Goal: Task Accomplishment & Management: Use online tool/utility

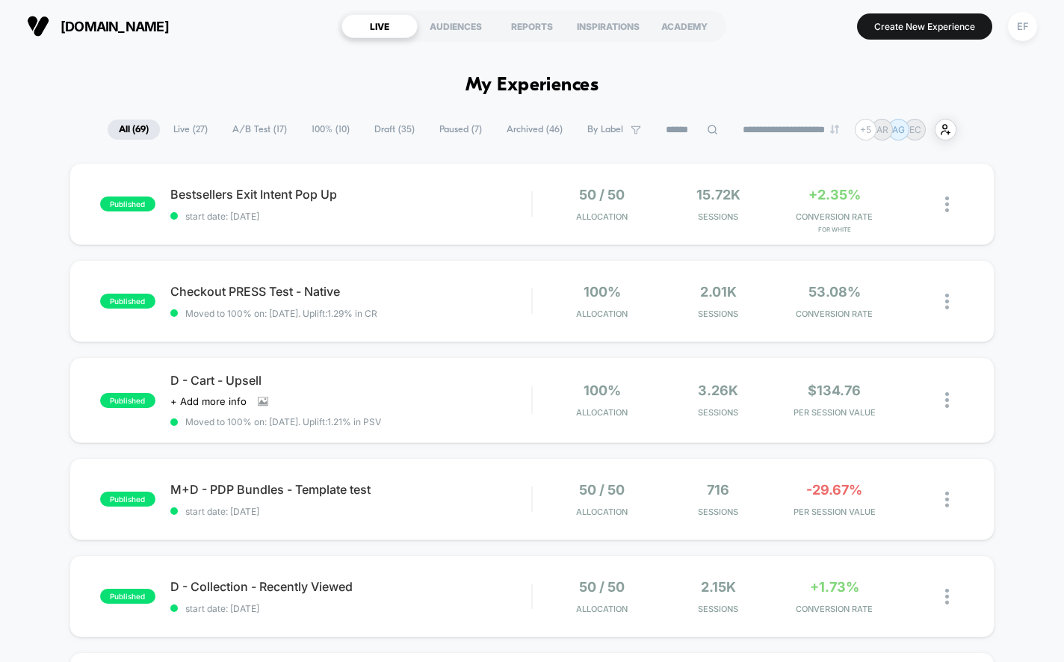
click at [911, 41] on section "Create New Experience EF" at bounding box center [890, 25] width 304 height 37
click at [264, 129] on span "A/B Test ( 17 )" at bounding box center [259, 130] width 77 height 20
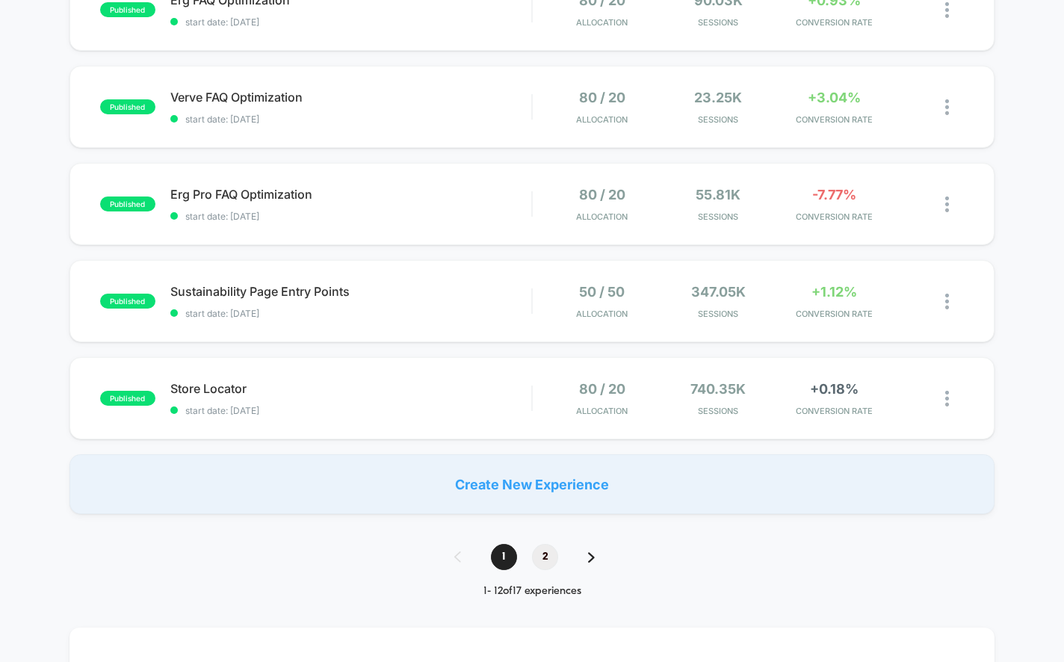
scroll to position [875, 0]
click at [542, 551] on span "2" at bounding box center [545, 556] width 26 height 26
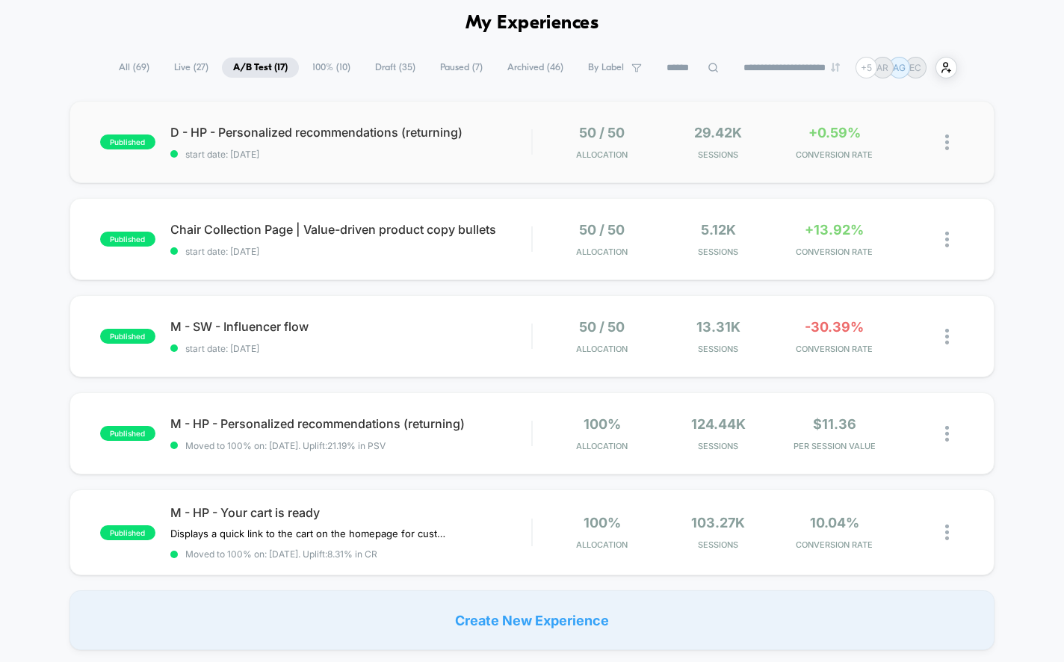
scroll to position [0, 0]
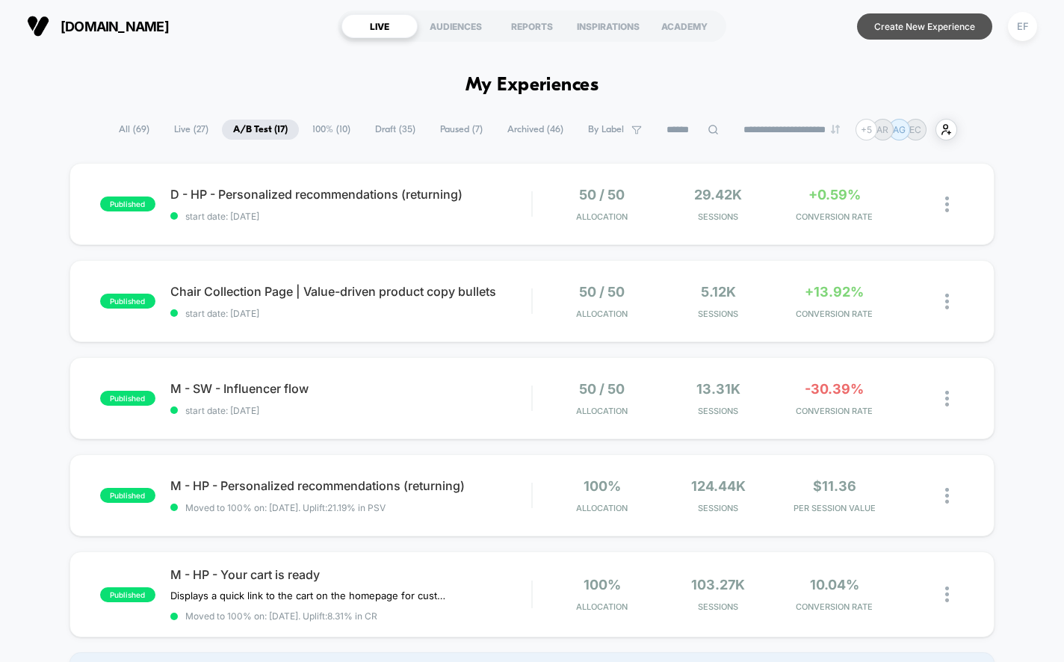
click at [898, 24] on button "Create New Experience" at bounding box center [924, 26] width 135 height 26
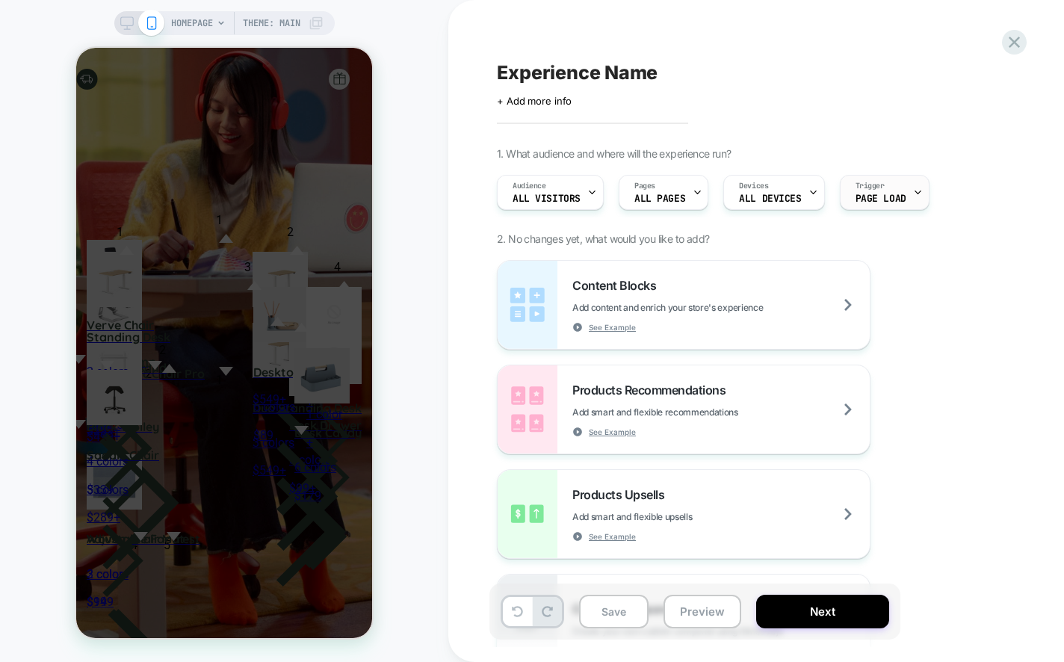
click at [856, 195] on span "Page Load" at bounding box center [881, 199] width 51 height 10
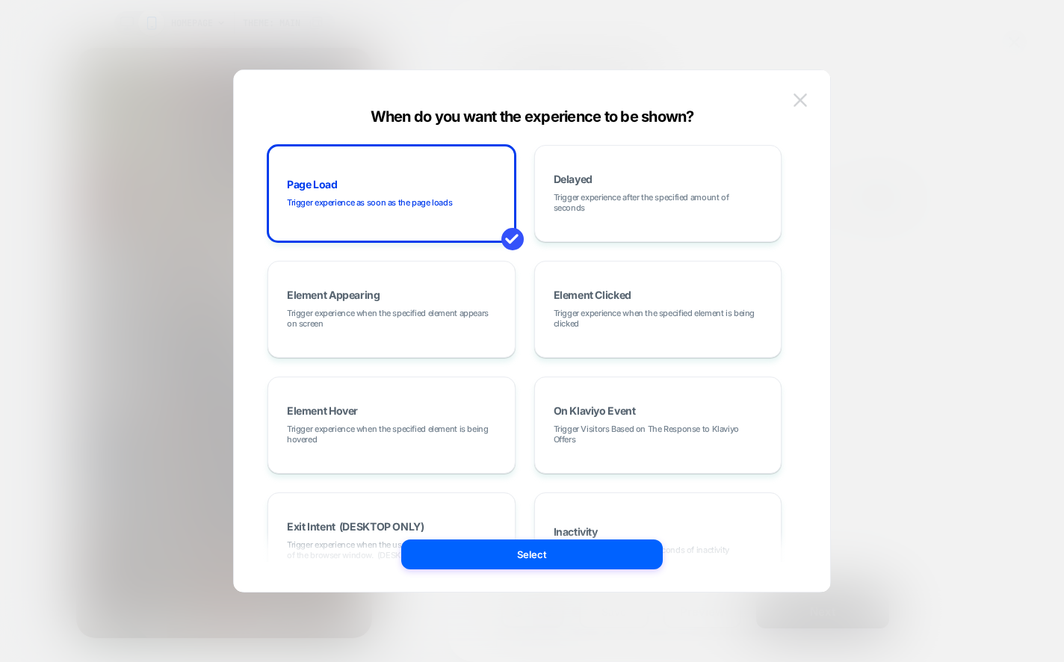
click at [804, 98] on img at bounding box center [800, 99] width 13 height 13
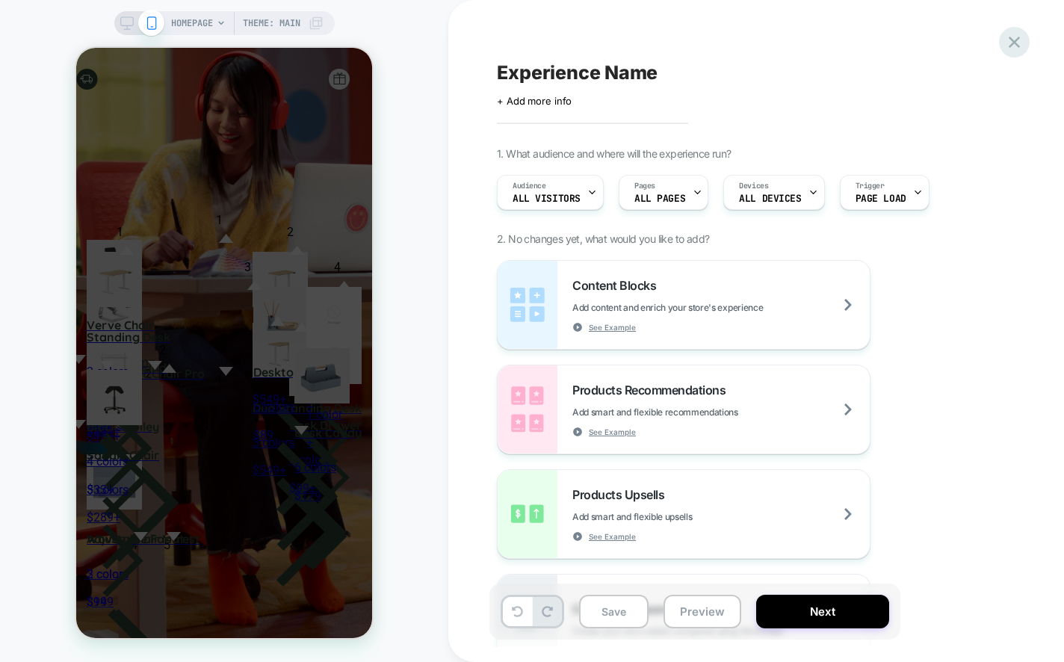
click at [1011, 40] on icon at bounding box center [1015, 42] width 20 height 20
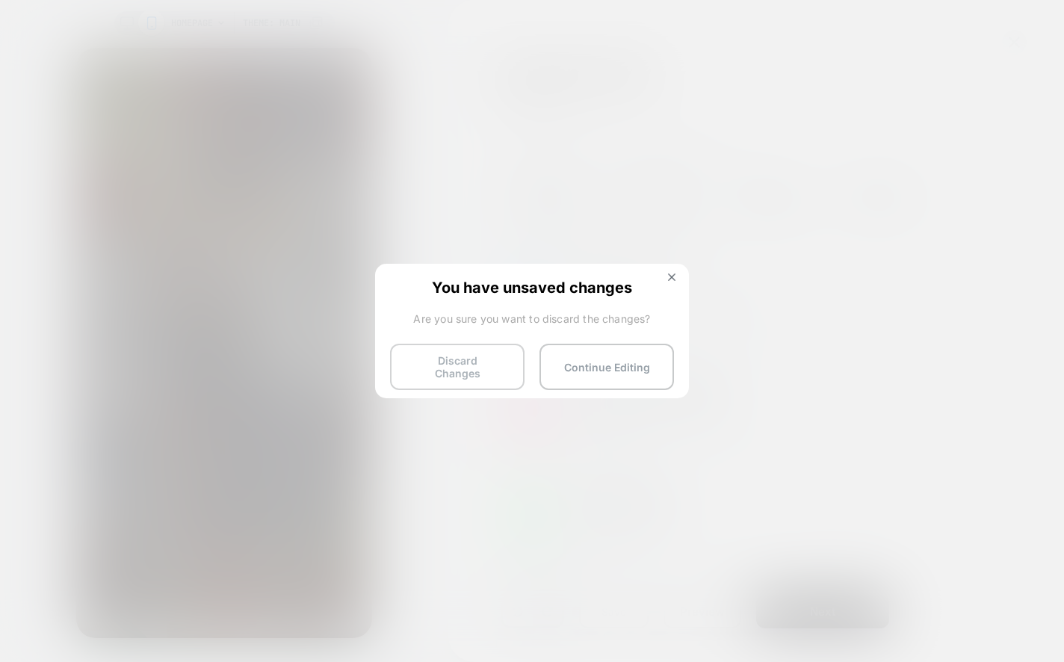
click at [442, 348] on button "Discard Changes" at bounding box center [457, 367] width 135 height 46
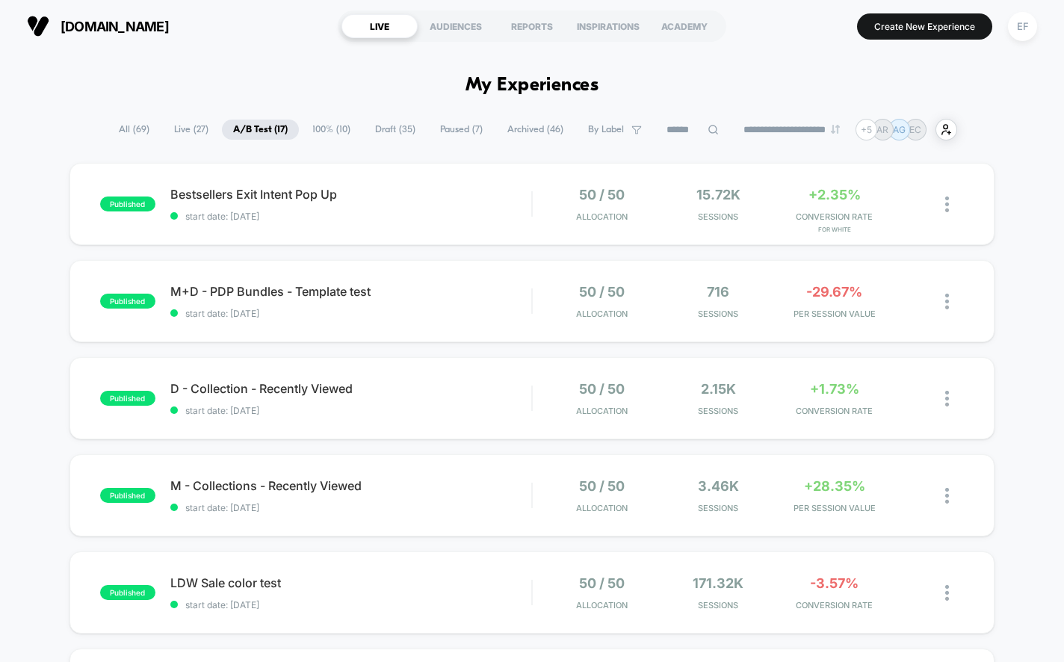
click at [534, 125] on span "Archived ( 46 )" at bounding box center [535, 130] width 78 height 20
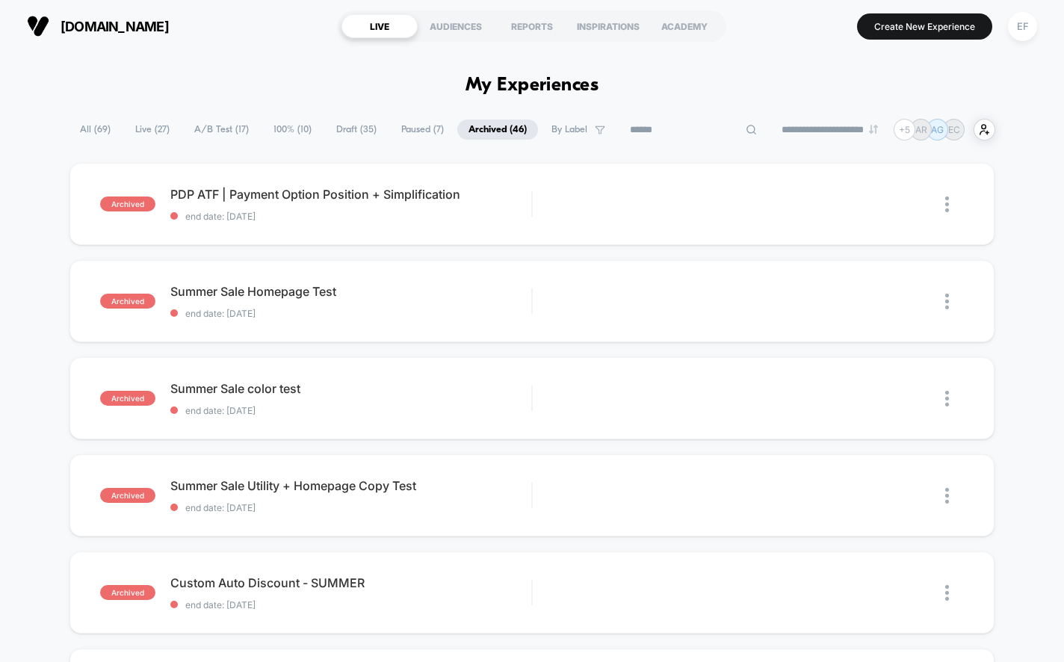
click at [670, 124] on input at bounding box center [693, 130] width 149 height 18
type input "*****"
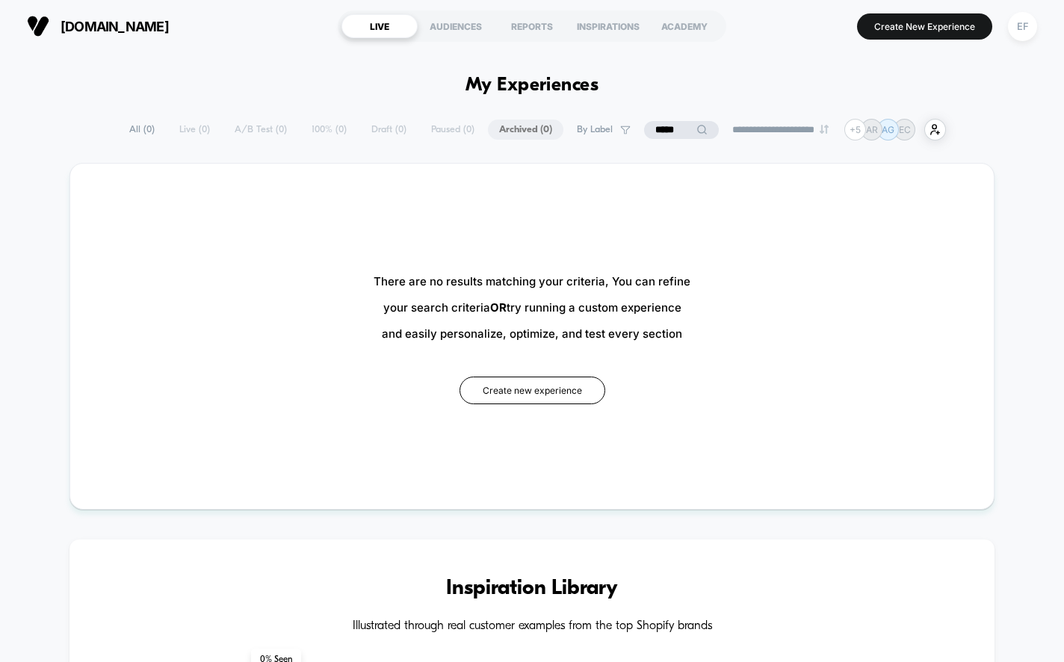
click at [647, 124] on input "*****" at bounding box center [681, 130] width 149 height 18
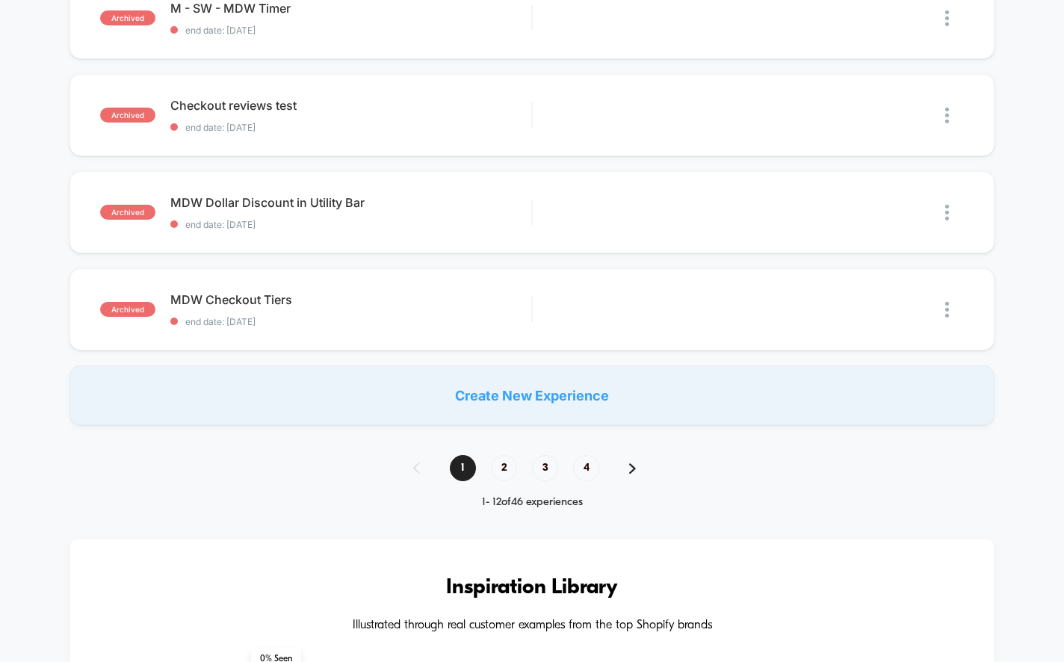
scroll to position [964, 0]
click at [509, 467] on span "2" at bounding box center [504, 467] width 26 height 26
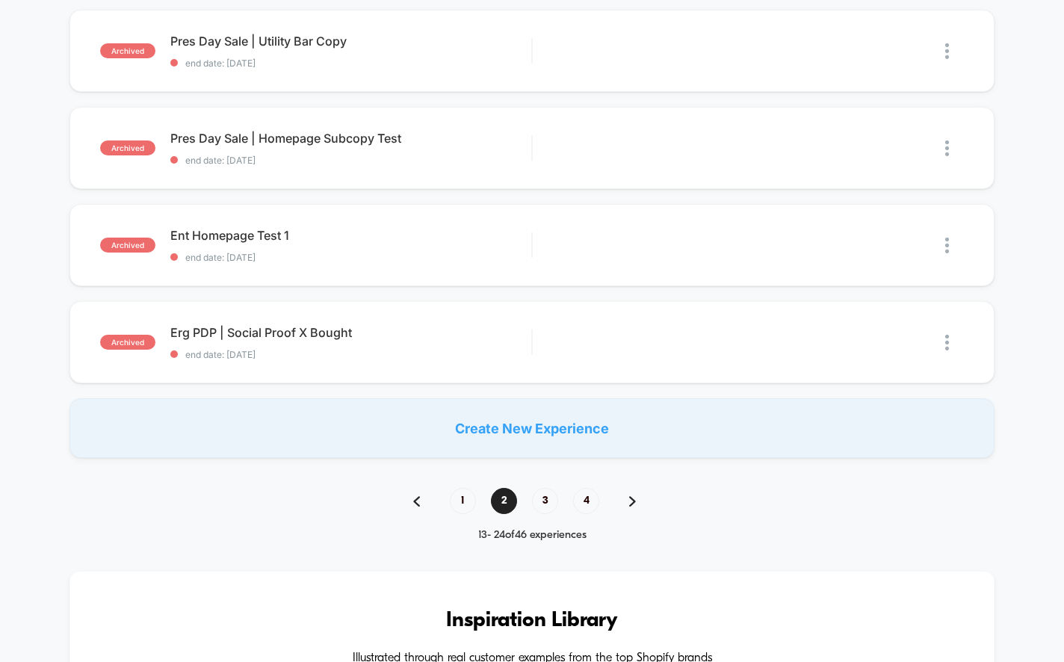
scroll to position [965, 0]
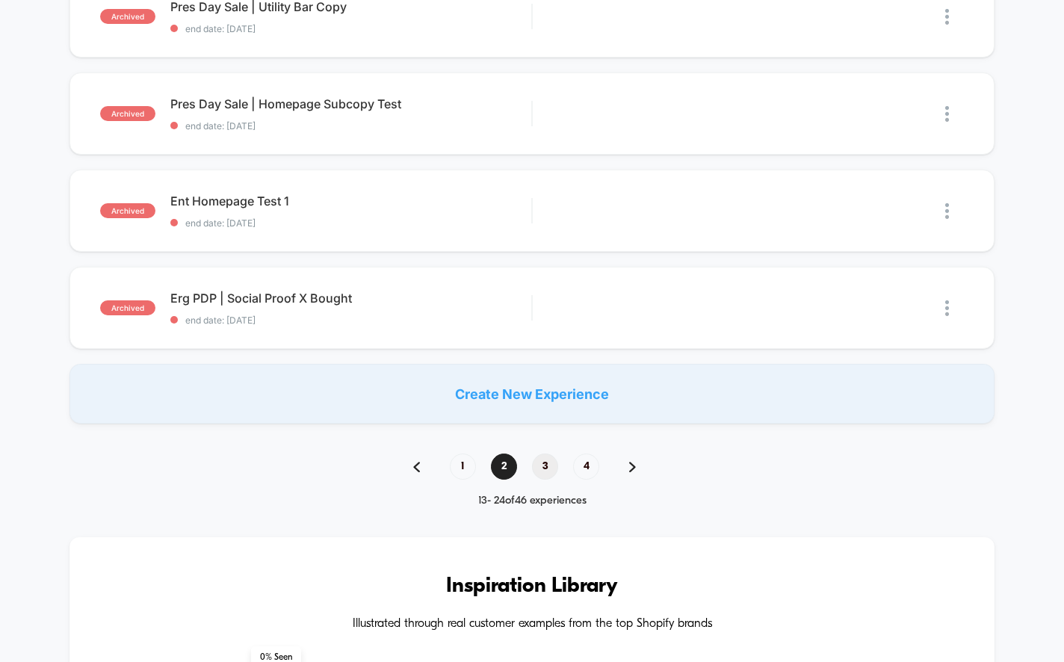
click at [540, 469] on span "3" at bounding box center [545, 467] width 26 height 26
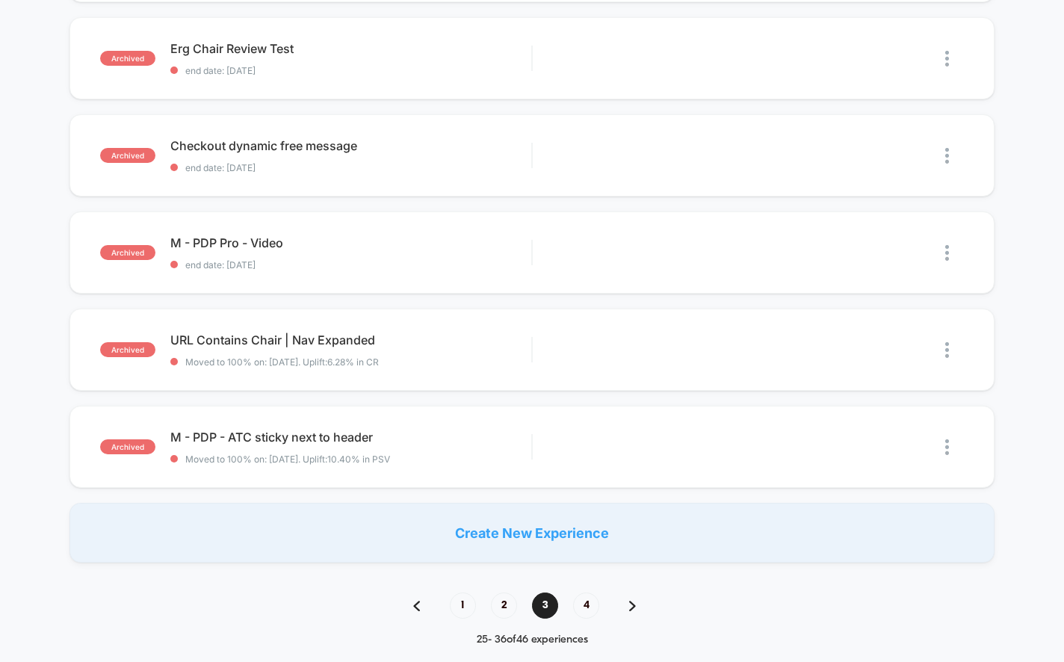
scroll to position [827, 0]
click at [593, 609] on span "4" at bounding box center [586, 604] width 26 height 26
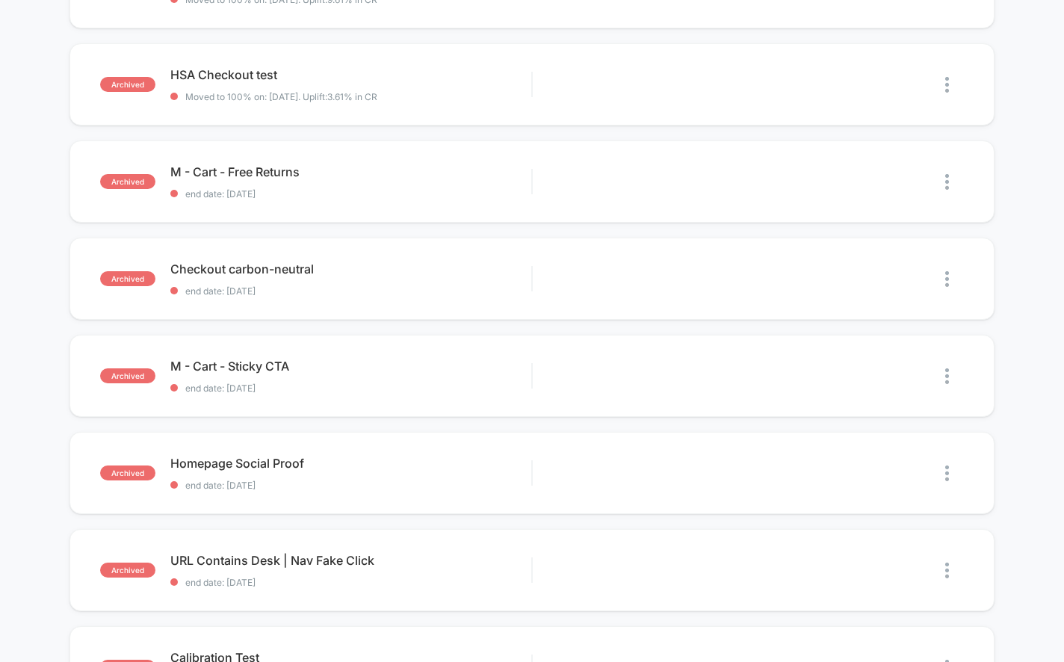
scroll to position [0, 0]
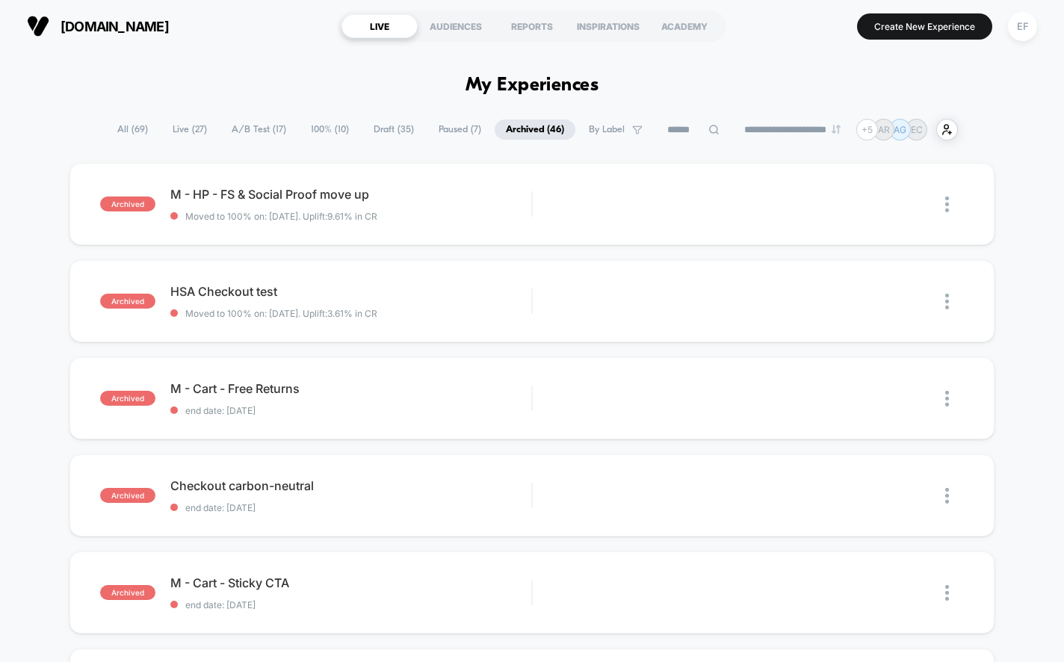
click at [437, 128] on span "Paused ( 7 )" at bounding box center [460, 130] width 65 height 20
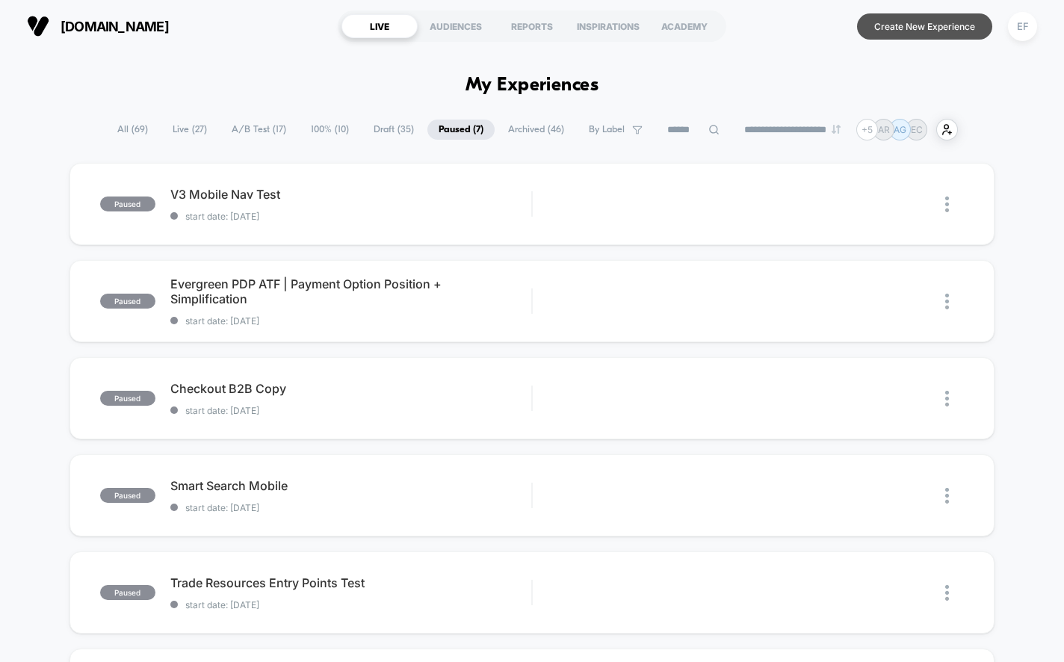
click at [904, 22] on button "Create New Experience" at bounding box center [924, 26] width 135 height 26
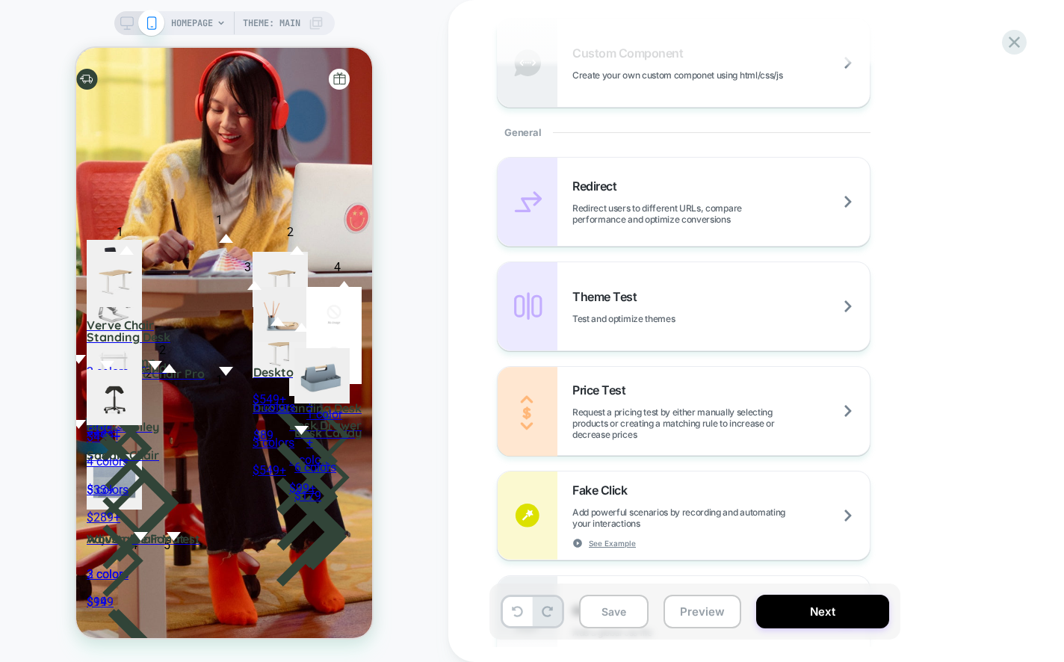
scroll to position [565, 0]
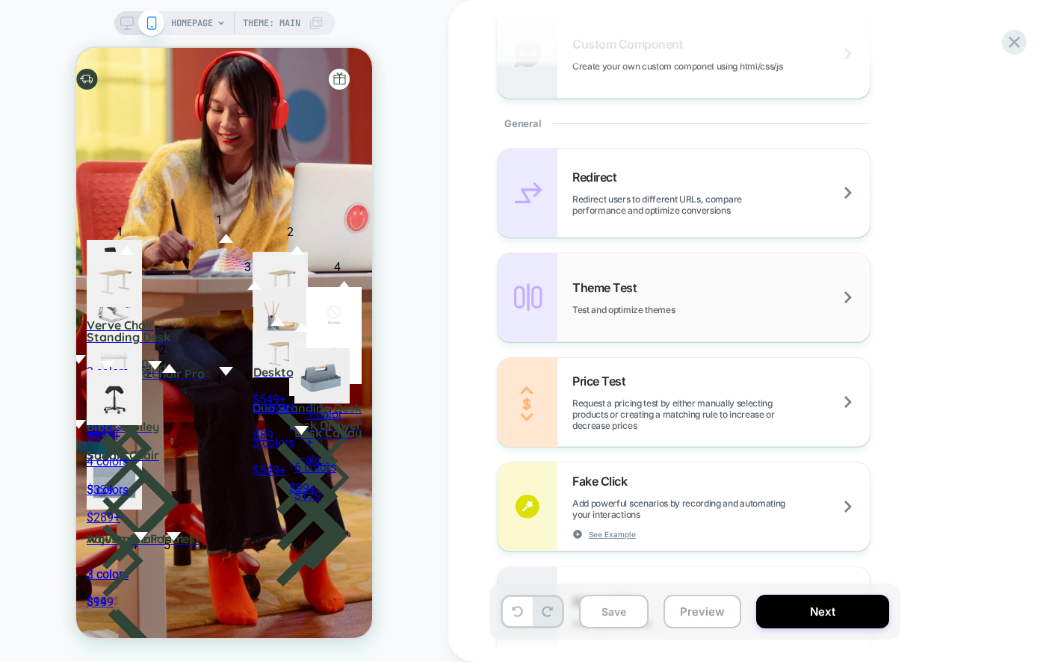
click at [673, 297] on div "Theme Test Test and optimize themes" at bounding box center [721, 297] width 297 height 35
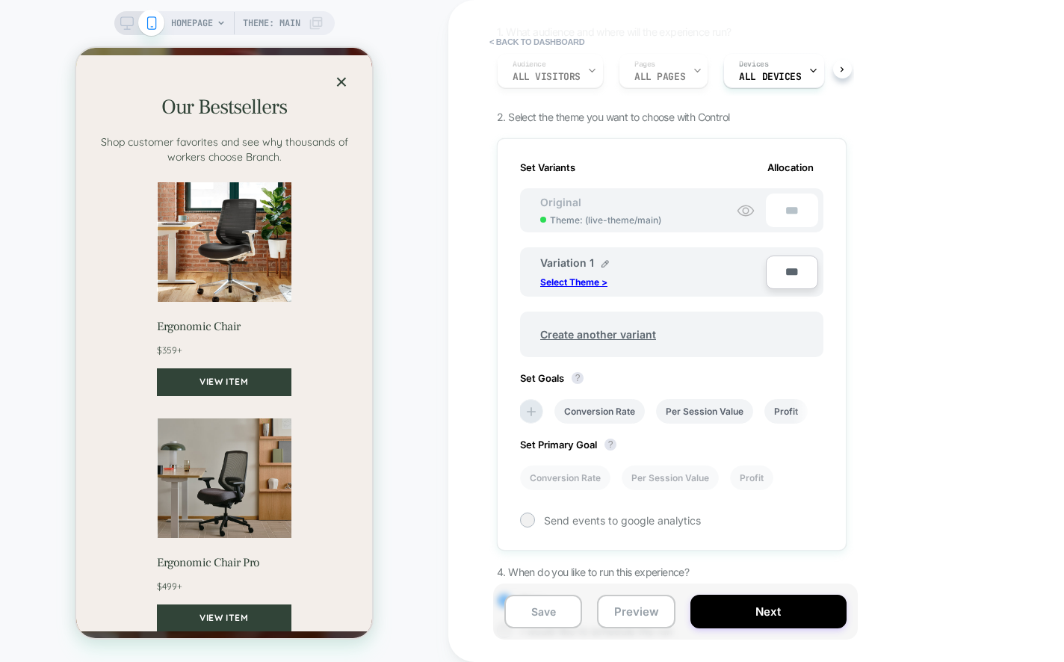
scroll to position [0, 0]
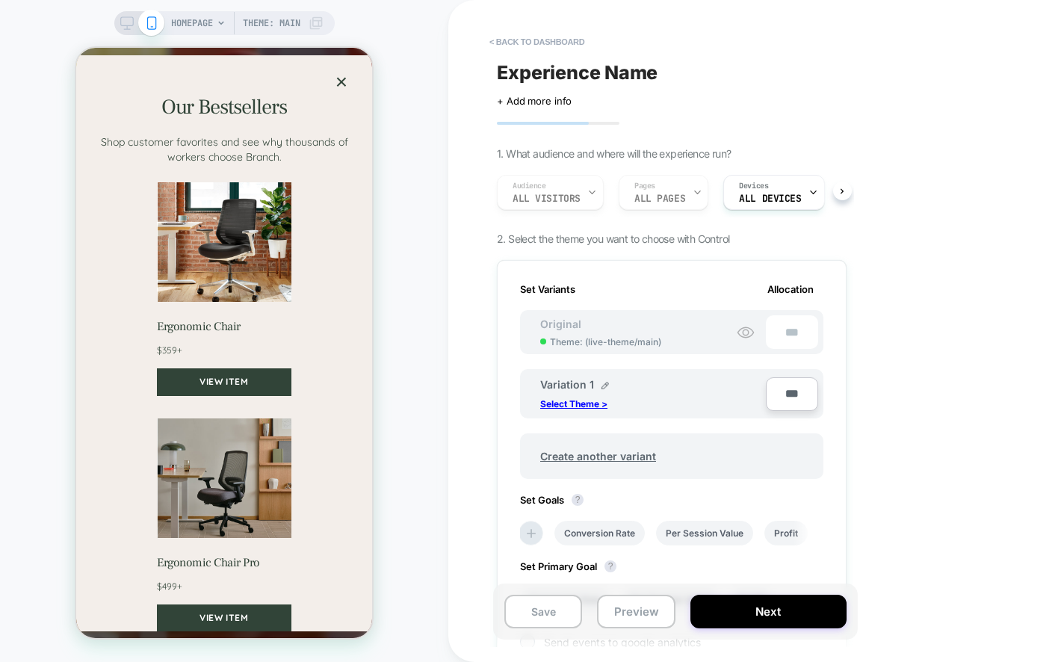
click at [558, 78] on span "Experience Name" at bounding box center [577, 72] width 161 height 22
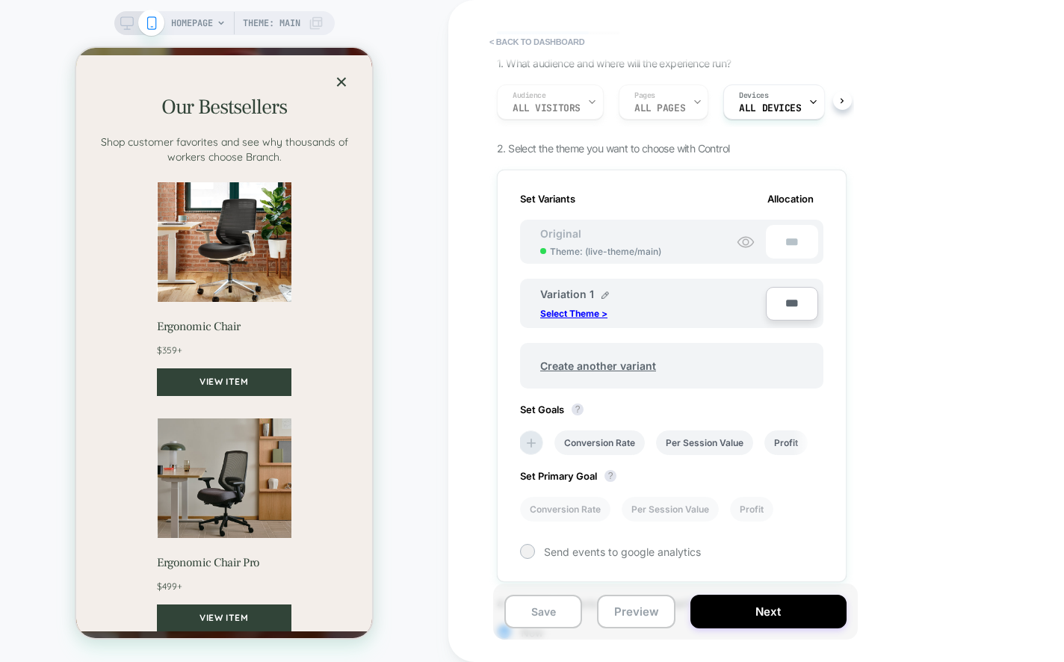
scroll to position [91, 0]
type textarea "**********"
click at [546, 603] on button "Save" at bounding box center [544, 612] width 78 height 34
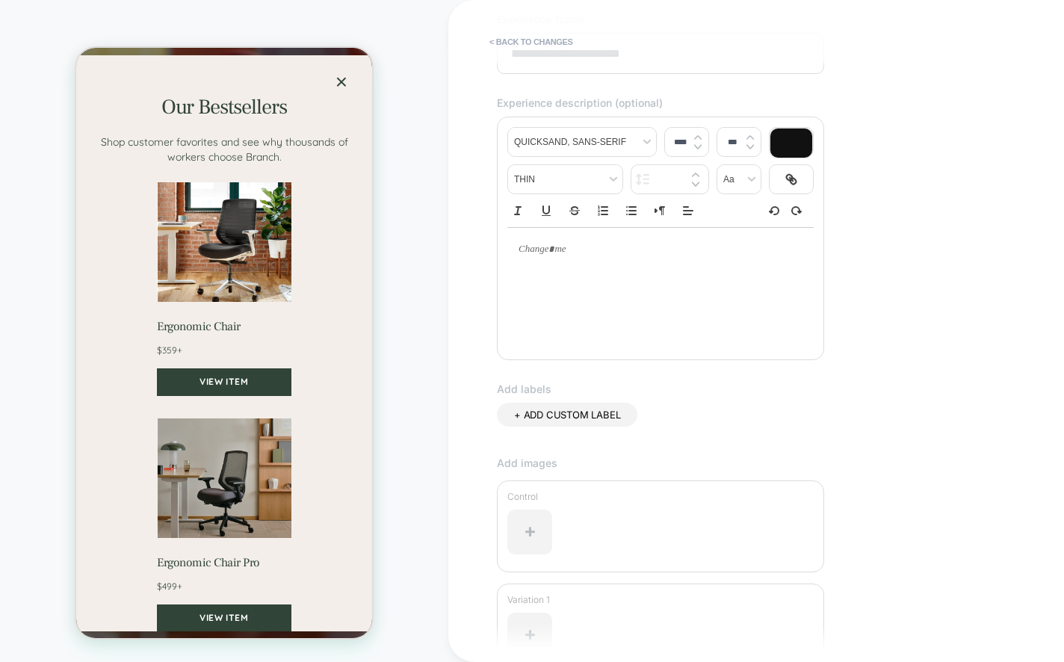
scroll to position [292, 0]
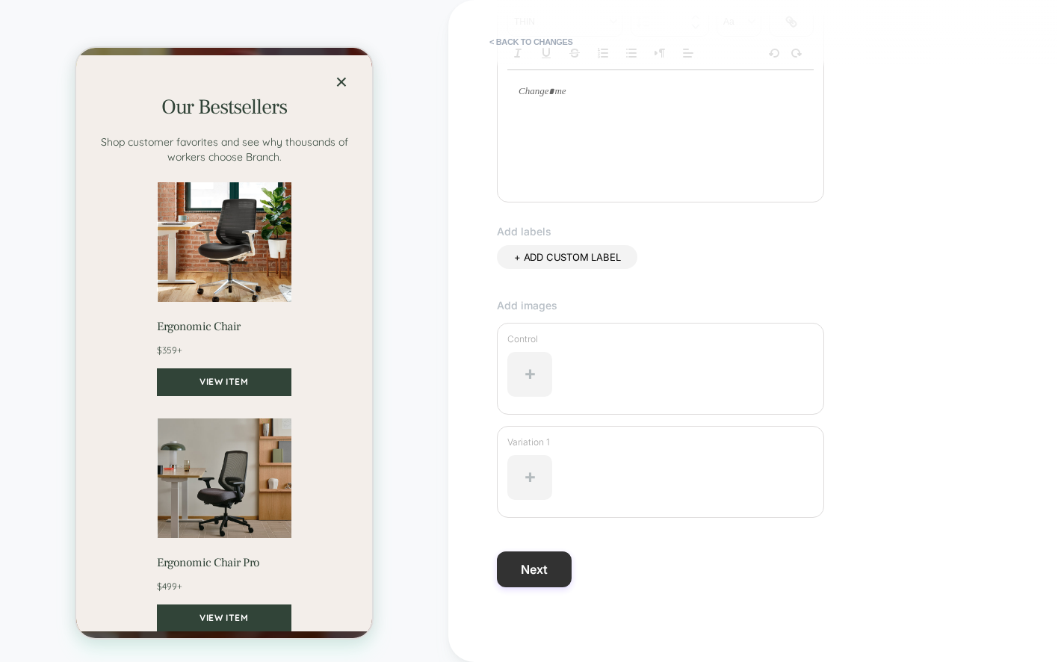
type input "**********"
click at [541, 561] on button "Next" at bounding box center [534, 570] width 75 height 36
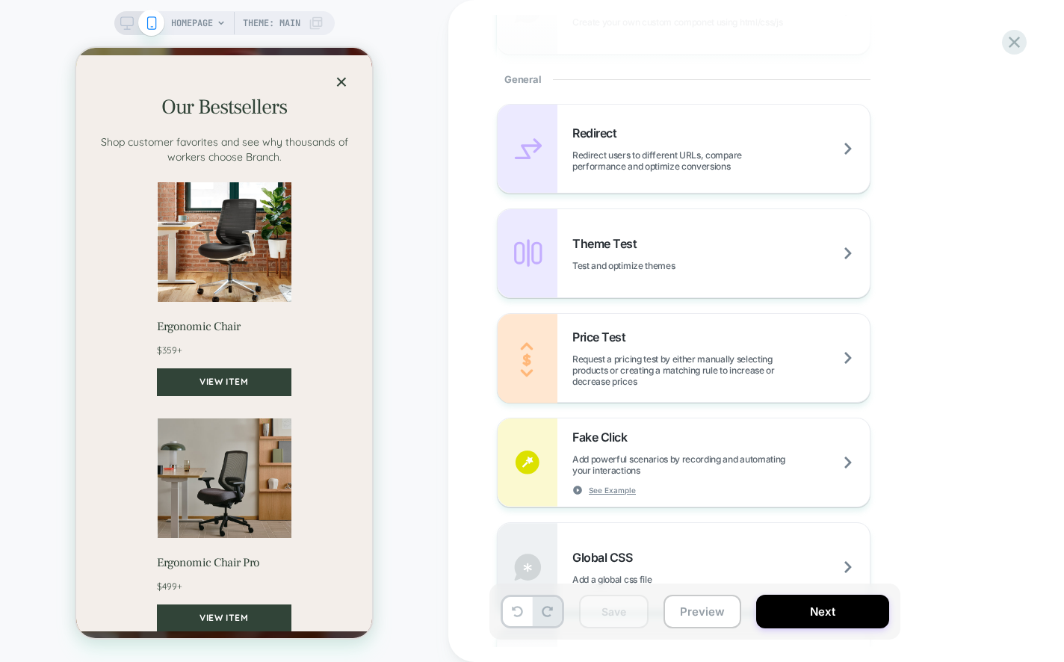
scroll to position [553, 0]
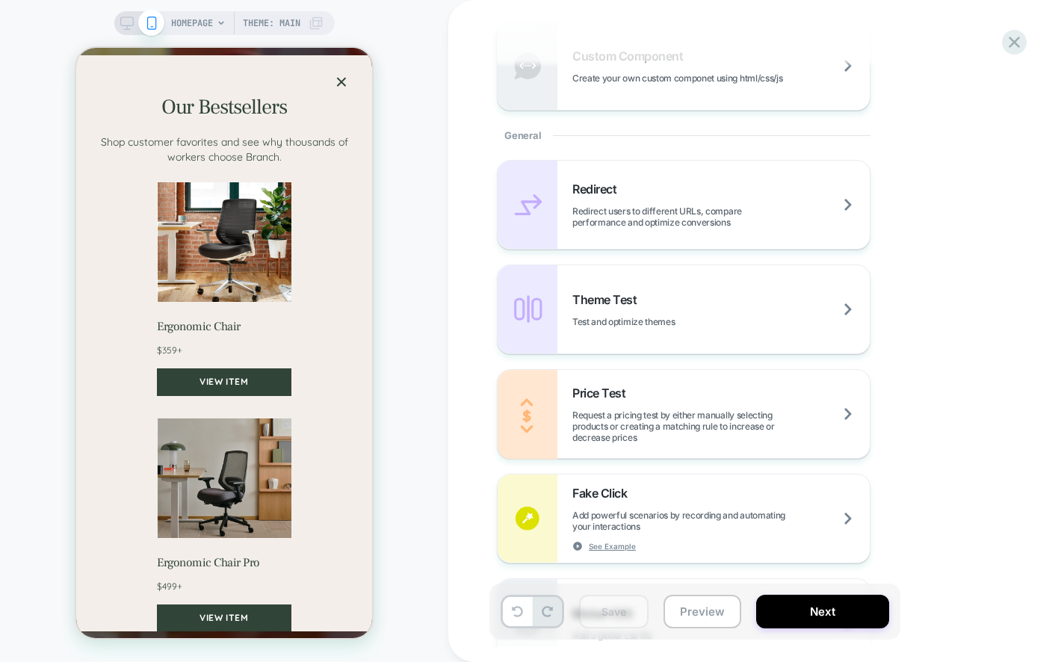
click at [645, 306] on div "Theme Test Test and optimize themes" at bounding box center [721, 309] width 297 height 35
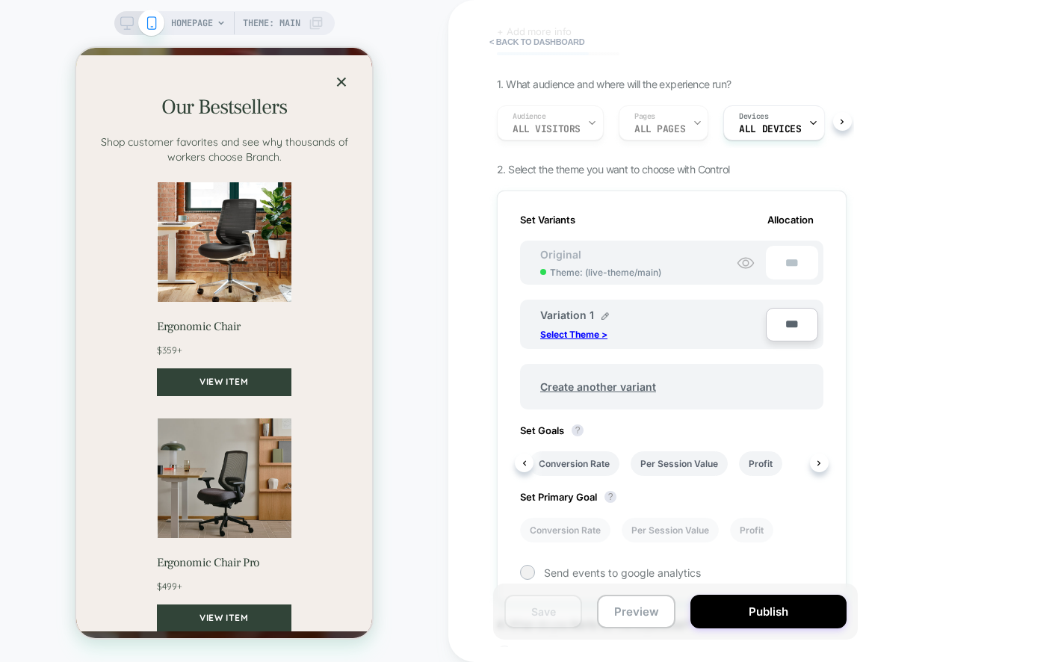
scroll to position [0, 0]
click at [525, 464] on icon at bounding box center [532, 464] width 15 height 15
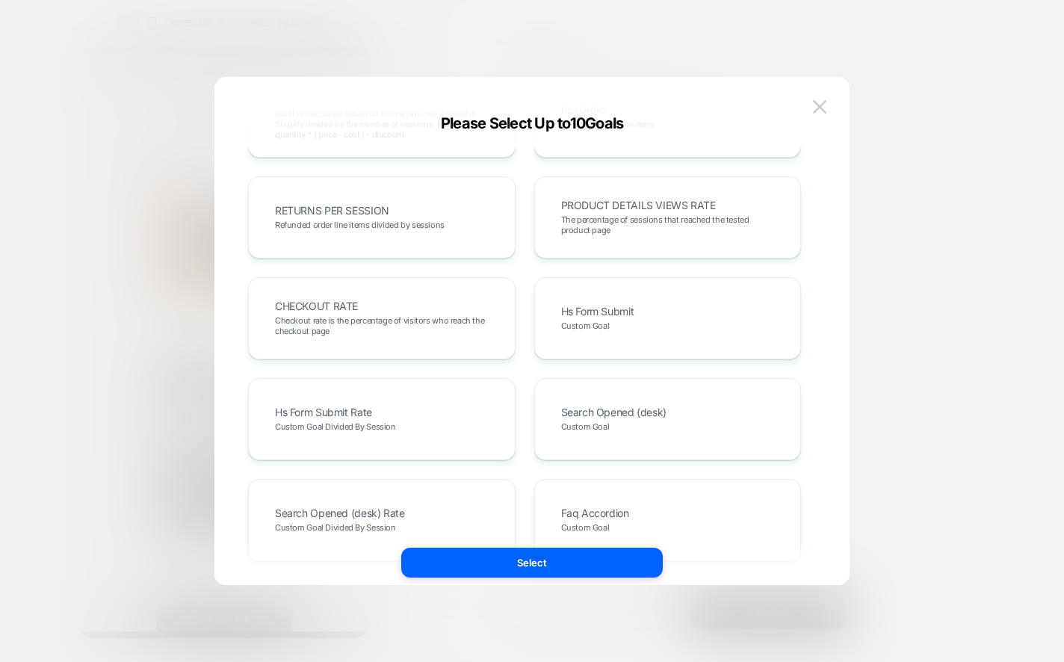
scroll to position [531, 0]
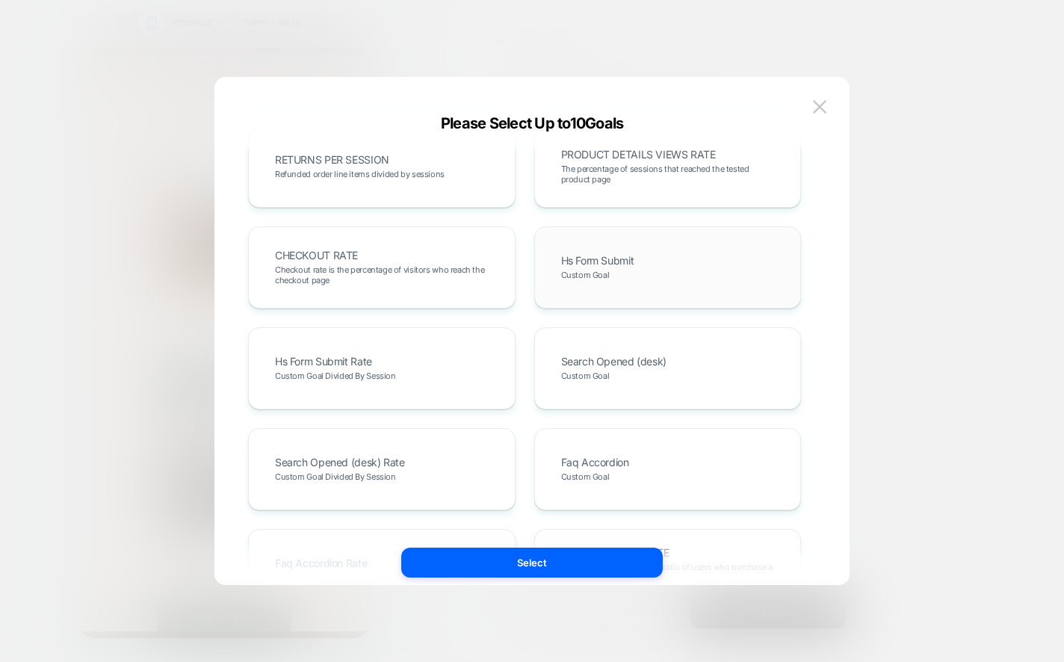
click at [623, 273] on div "Hs Form Submit Custom Goal" at bounding box center [668, 267] width 236 height 51
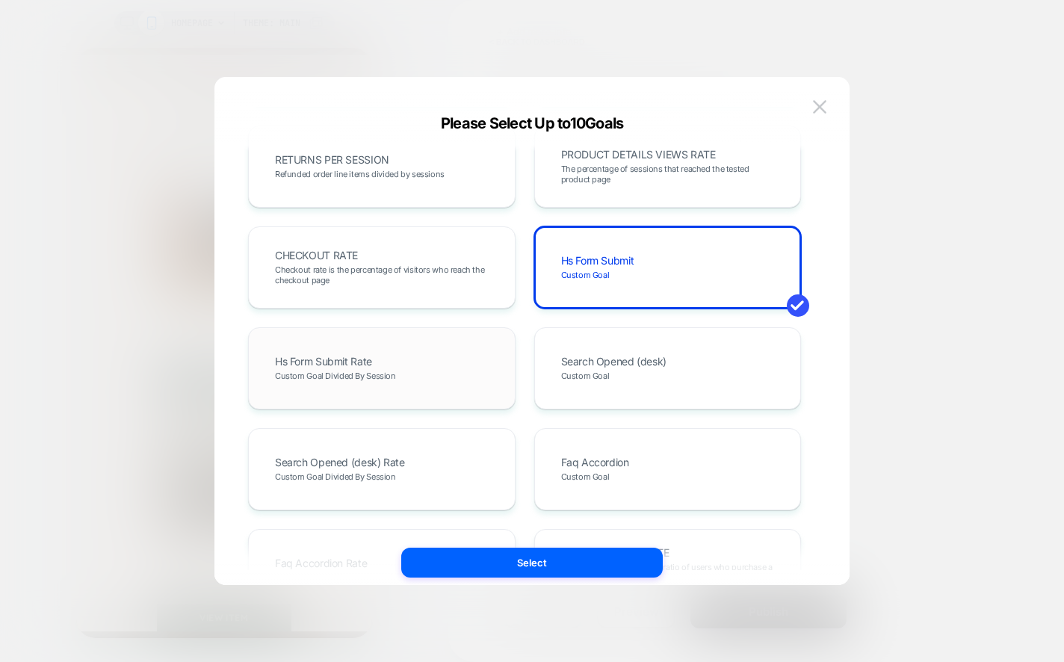
click at [485, 380] on div "Hs Form Submit Rate Custom Goal Divided By Session" at bounding box center [382, 368] width 236 height 51
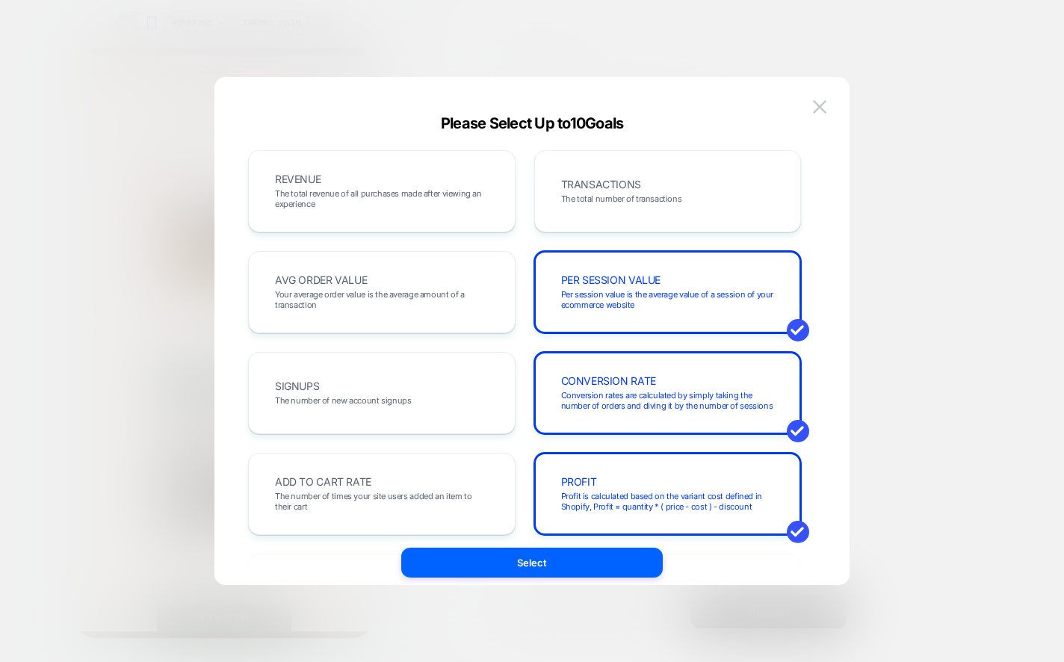
scroll to position [0, 0]
click at [430, 188] on div "REVENUE The total revenue of all purchases made after viewing an experience" at bounding box center [382, 192] width 236 height 51
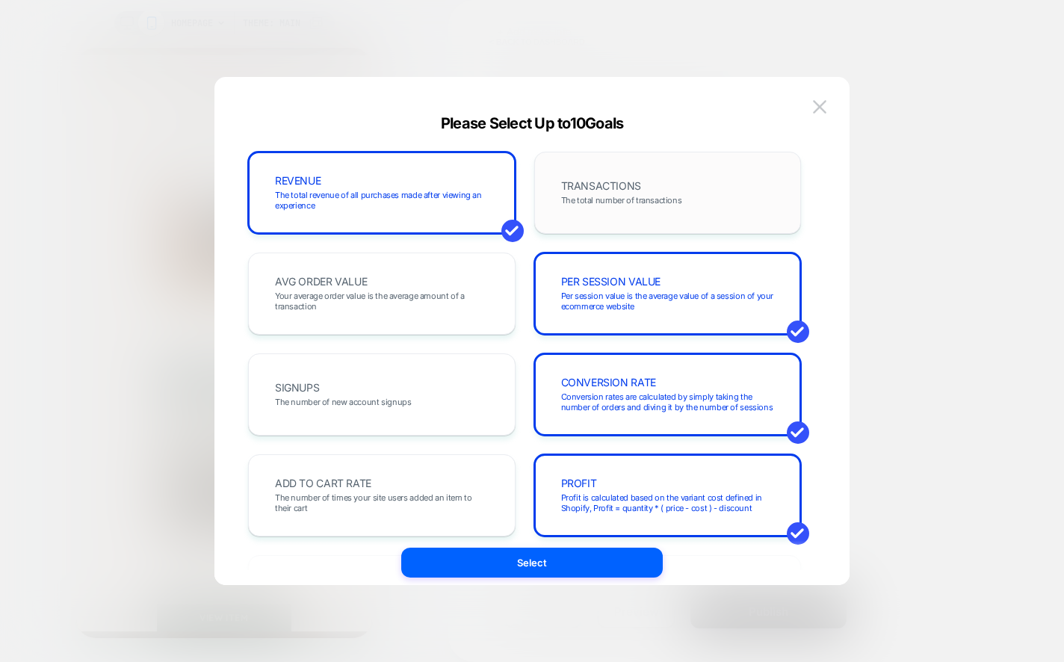
click at [723, 191] on div "TRANSACTIONS The total number of transactions" at bounding box center [668, 192] width 236 height 51
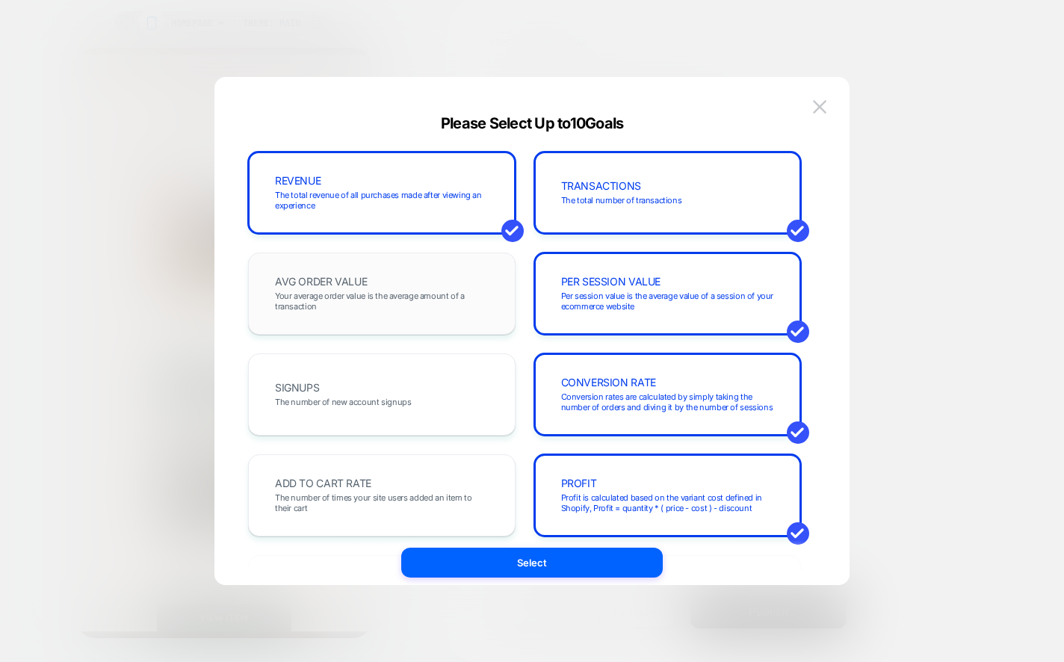
click at [334, 266] on div "AVG ORDER VALUE Your average order value is the average amount of a transaction" at bounding box center [382, 294] width 268 height 82
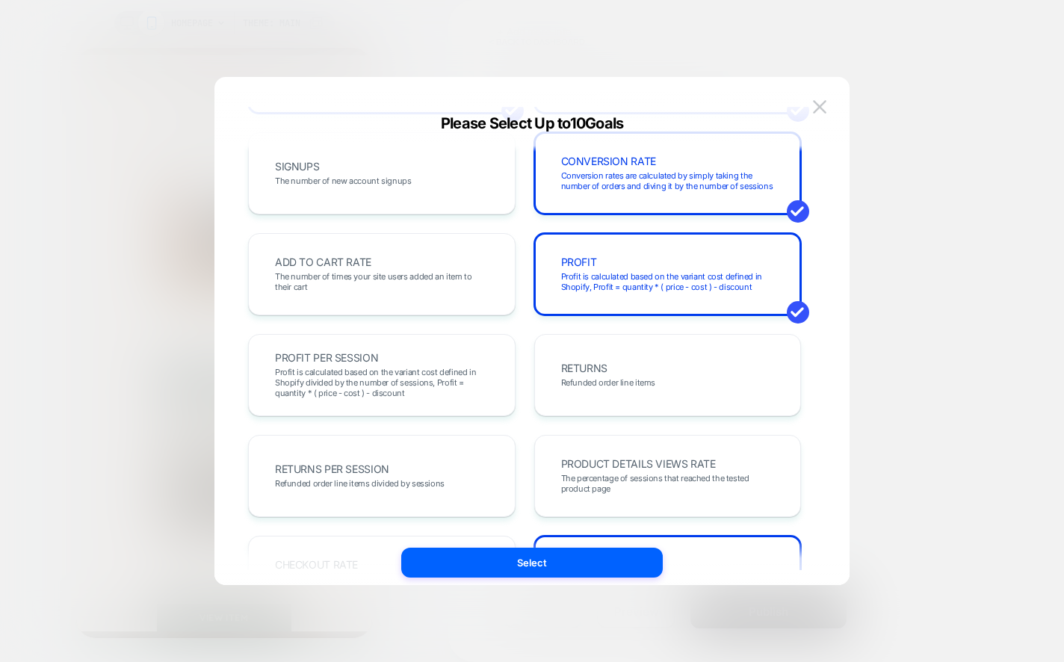
scroll to position [226, 0]
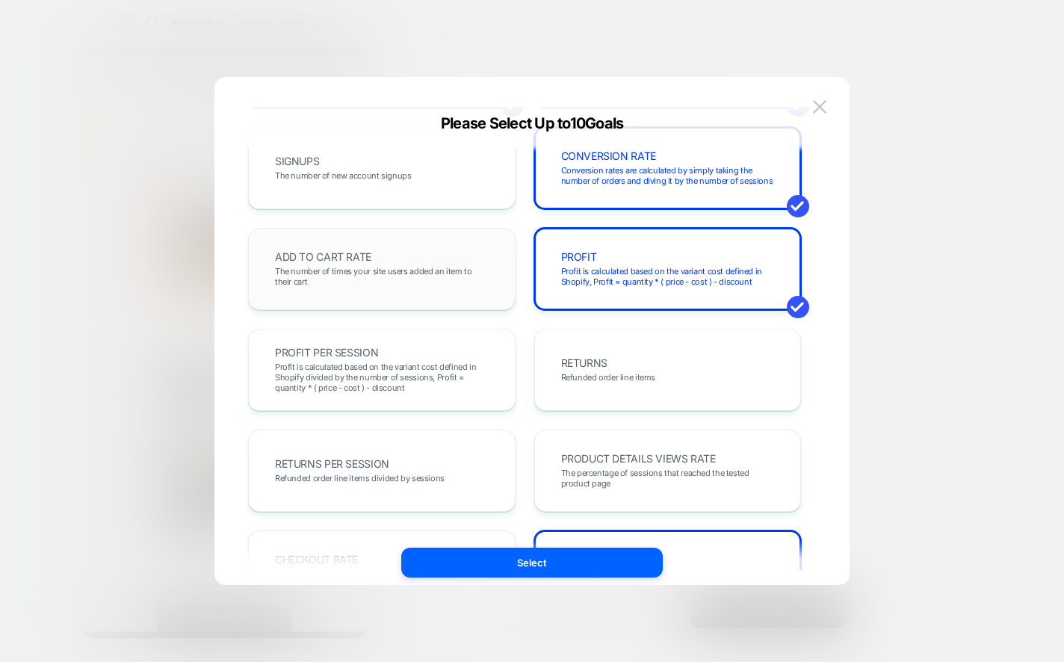
click at [381, 262] on div "ADD TO CART RATE The number of times your site users added an item to their cart" at bounding box center [382, 269] width 236 height 51
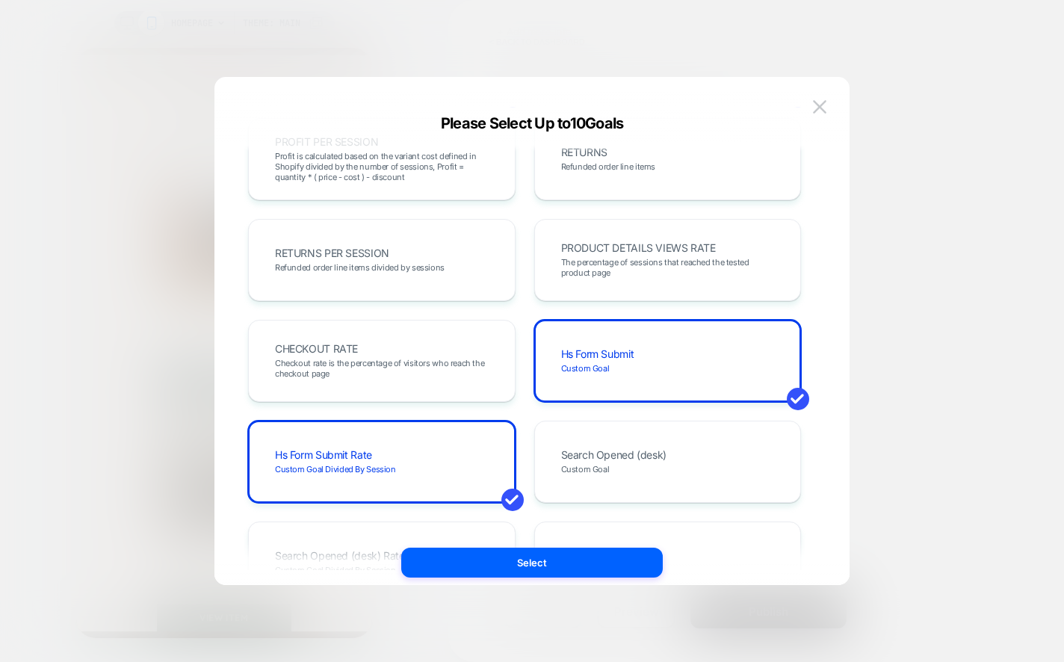
scroll to position [439, 0]
click at [630, 257] on span "The percentage of sessions that reached the tested product page" at bounding box center [668, 266] width 214 height 21
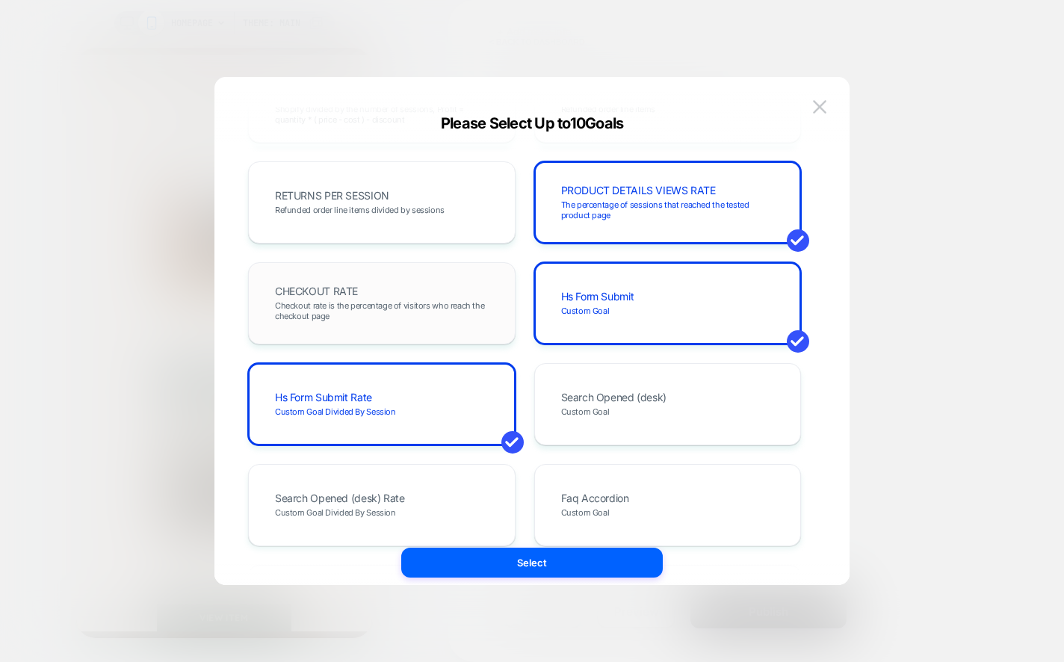
click at [391, 327] on div "CHECKOUT RATE Checkout rate is the percentage of visitors who reach the checkou…" at bounding box center [382, 303] width 268 height 82
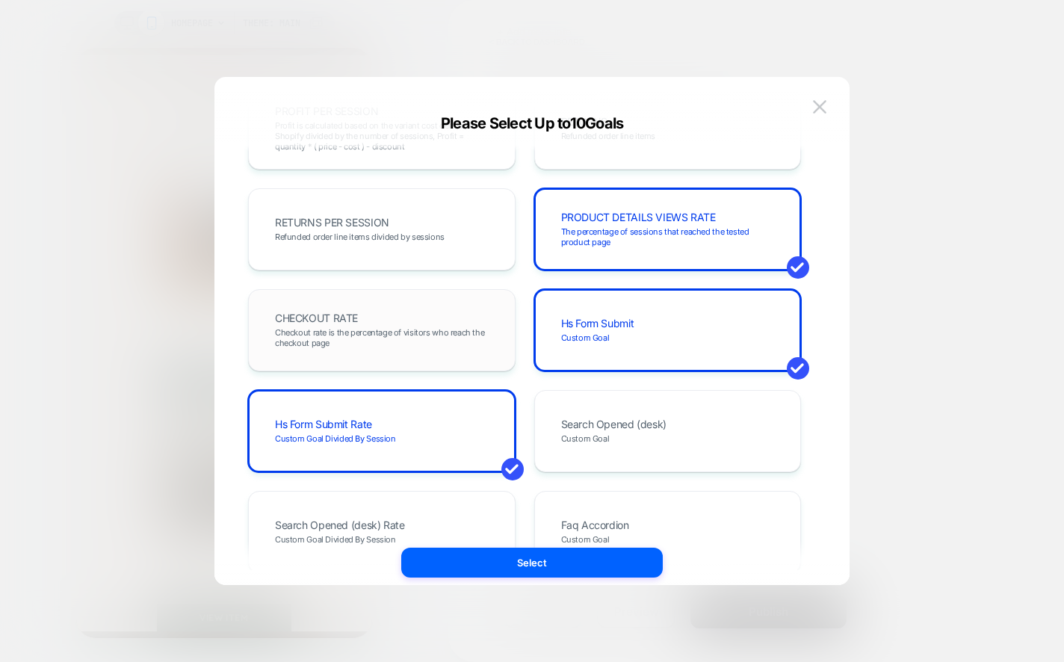
scroll to position [478, 0]
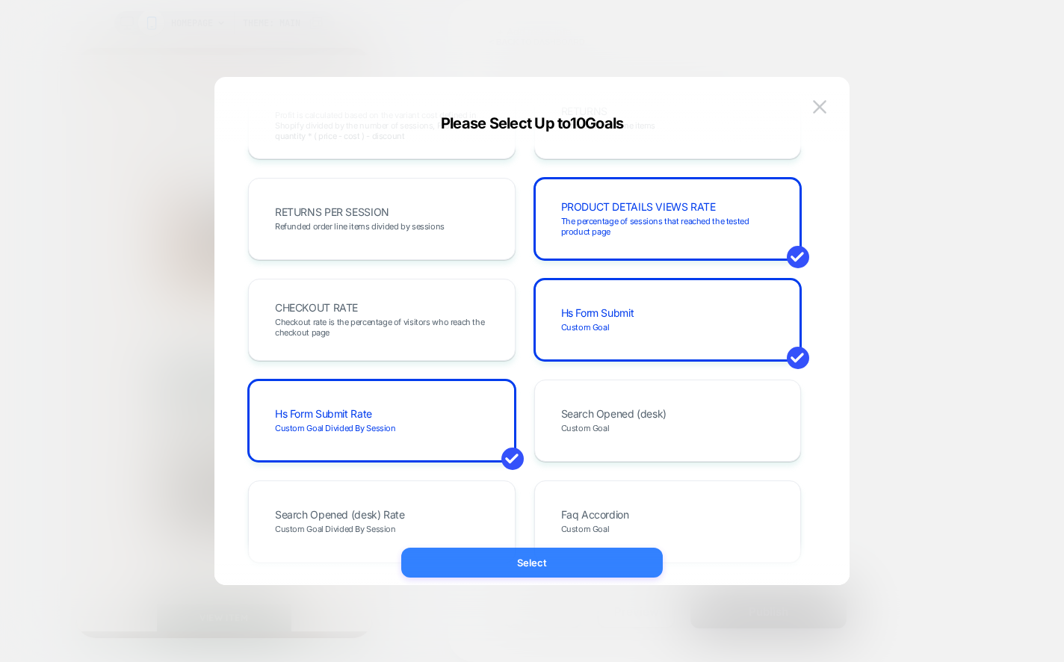
click at [598, 551] on button "Select" at bounding box center [532, 563] width 262 height 30
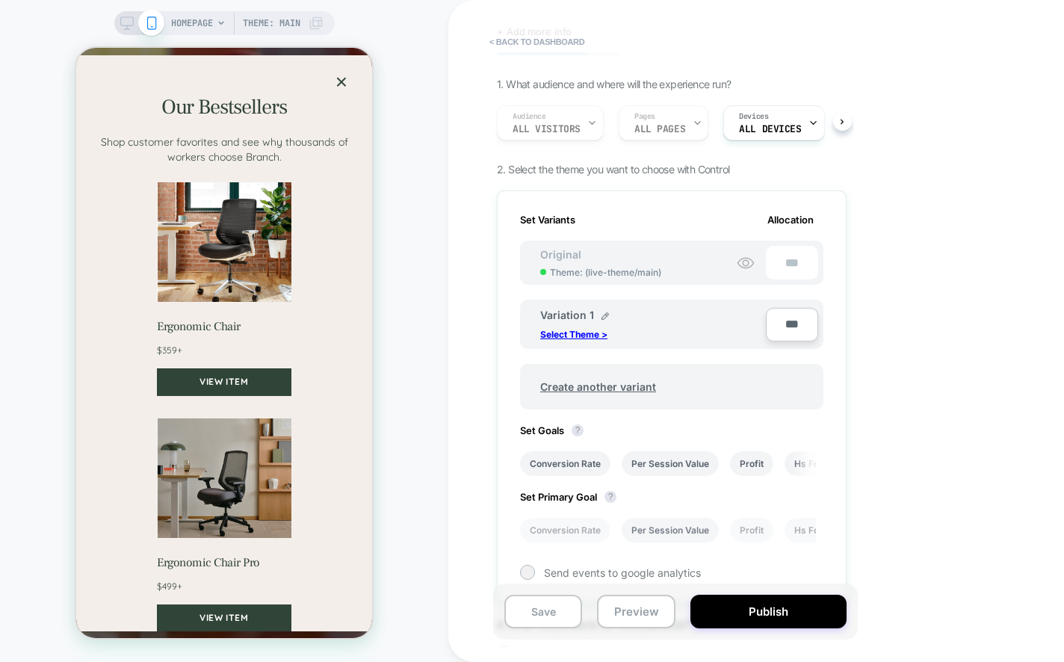
scroll to position [72, 0]
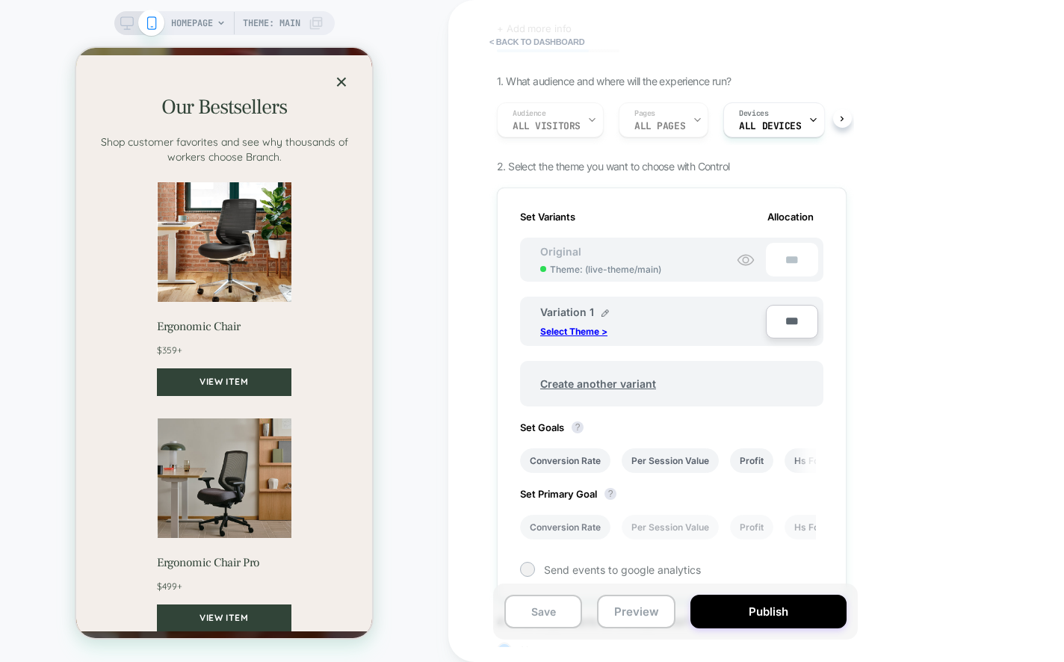
click at [586, 529] on li "Conversion Rate" at bounding box center [565, 527] width 90 height 25
click at [564, 608] on button "Save" at bounding box center [544, 612] width 78 height 34
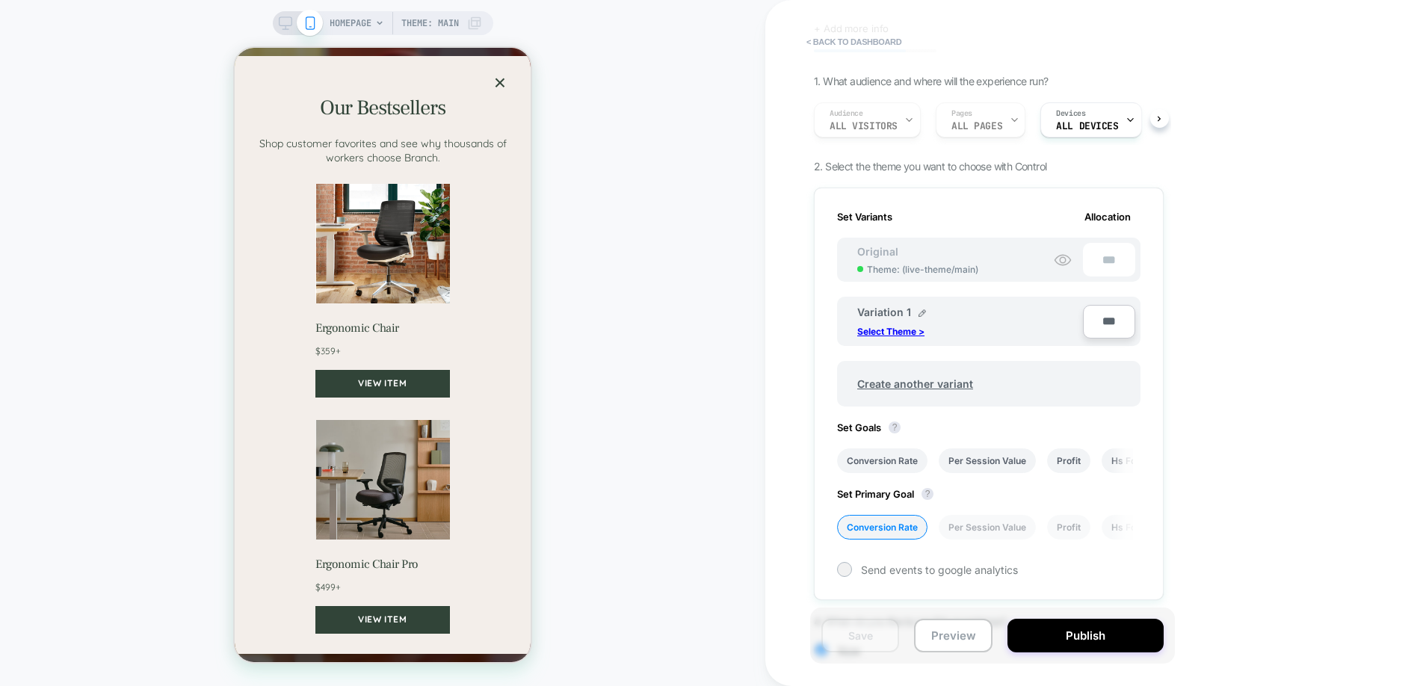
click at [499, 95] on button "×" at bounding box center [500, 83] width 24 height 24
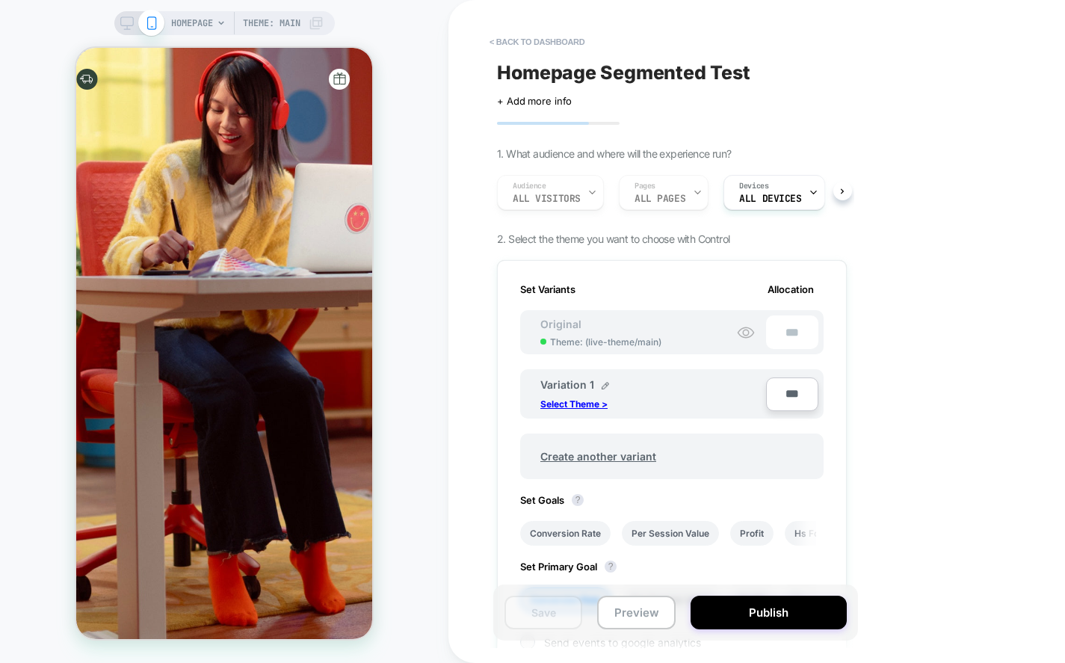
scroll to position [37, 0]
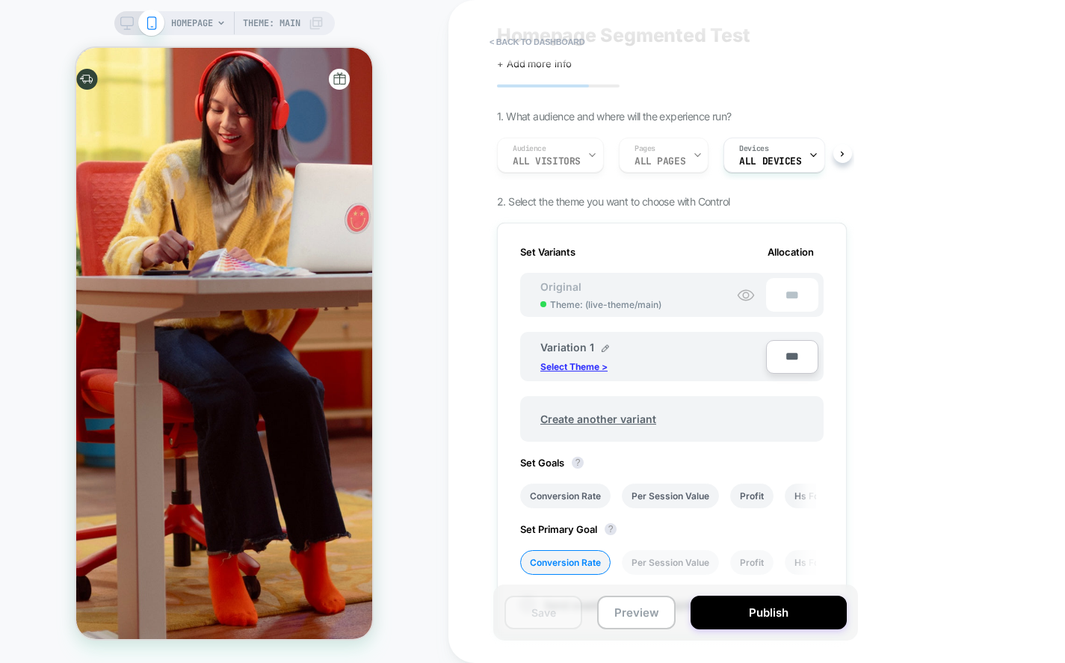
click at [594, 365] on p "Select Theme >" at bounding box center [573, 366] width 67 height 11
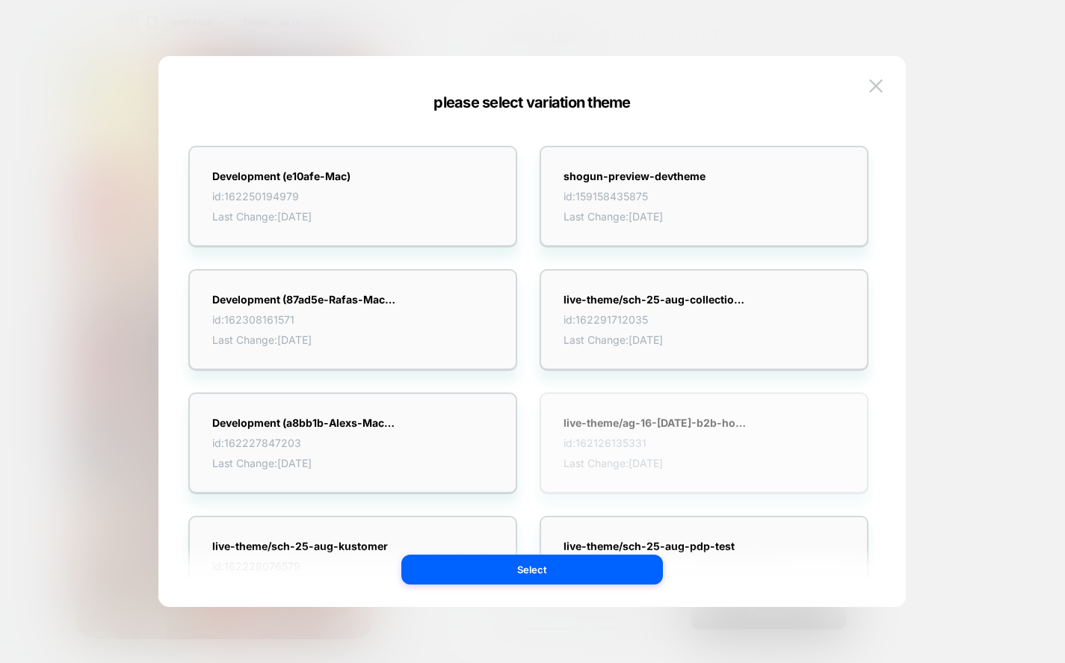
scroll to position [26, 0]
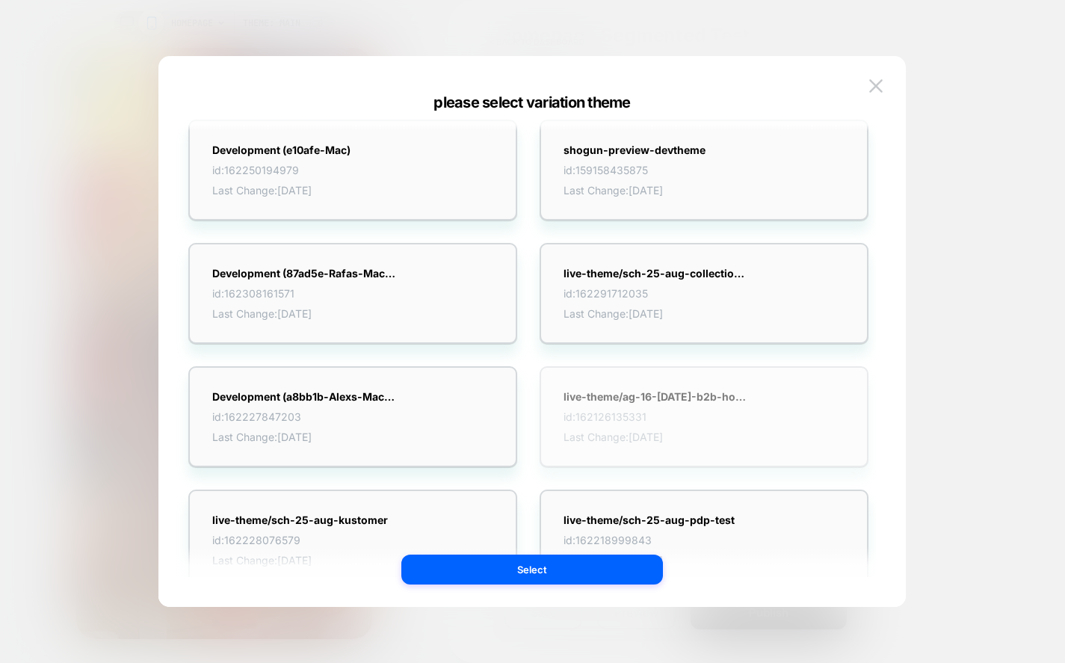
click at [712, 401] on strong "live-theme/ag-16-[DATE]-b2b-homepage-redesign" at bounding box center [657, 396] width 187 height 13
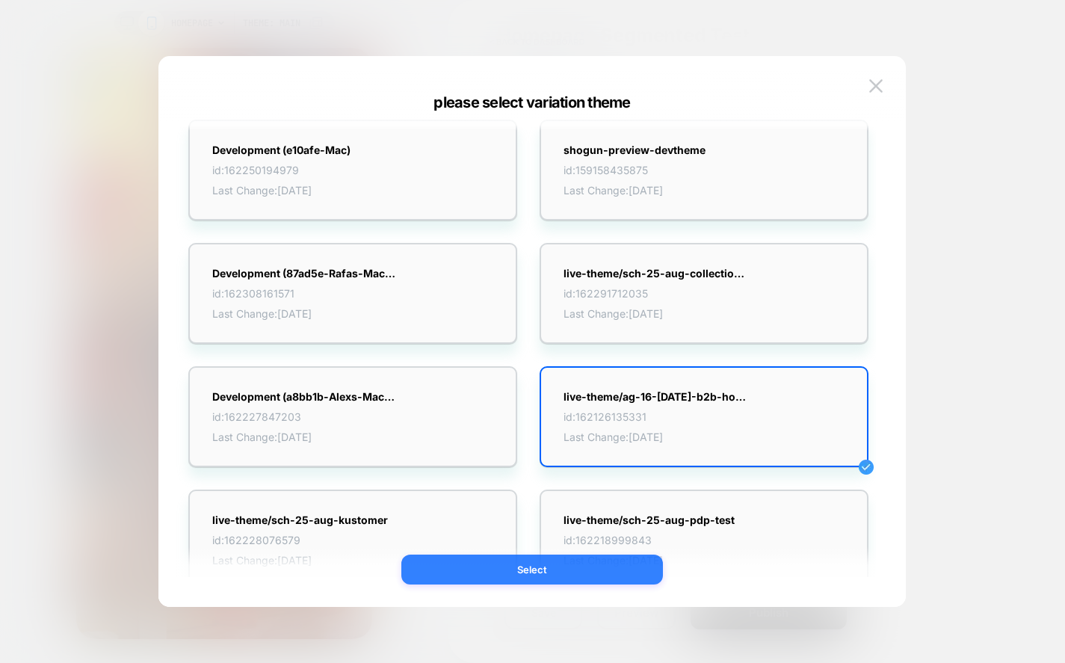
click at [570, 563] on button "Select" at bounding box center [532, 570] width 262 height 30
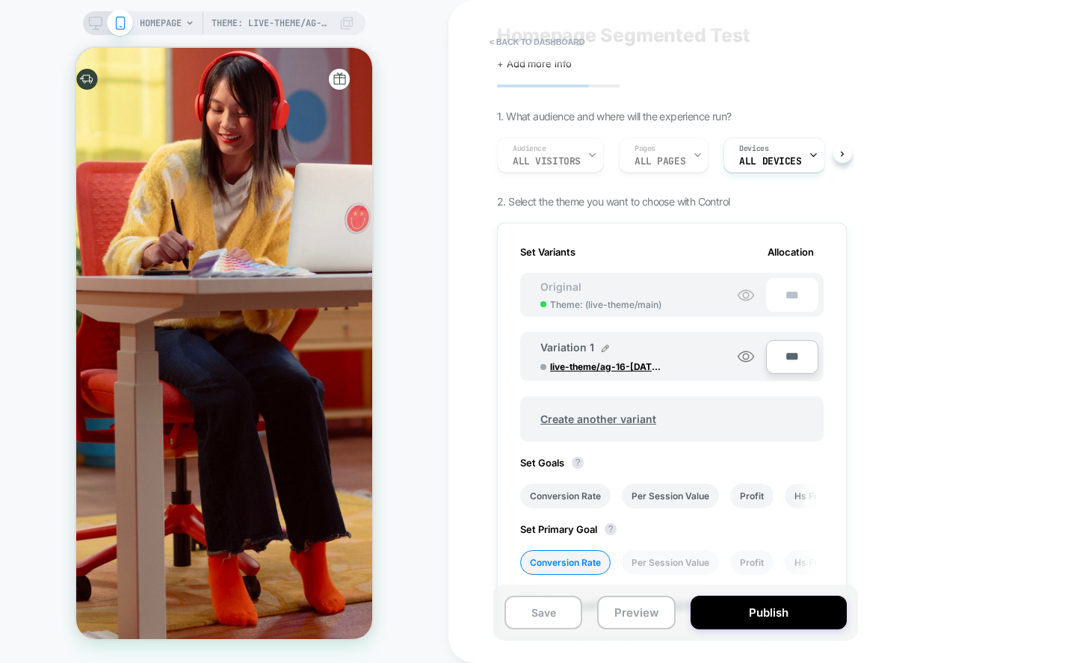
click at [747, 357] on circle at bounding box center [746, 357] width 6 height 6
click at [525, 617] on button "Save" at bounding box center [544, 613] width 78 height 34
click at [646, 614] on button "Preview" at bounding box center [636, 613] width 78 height 34
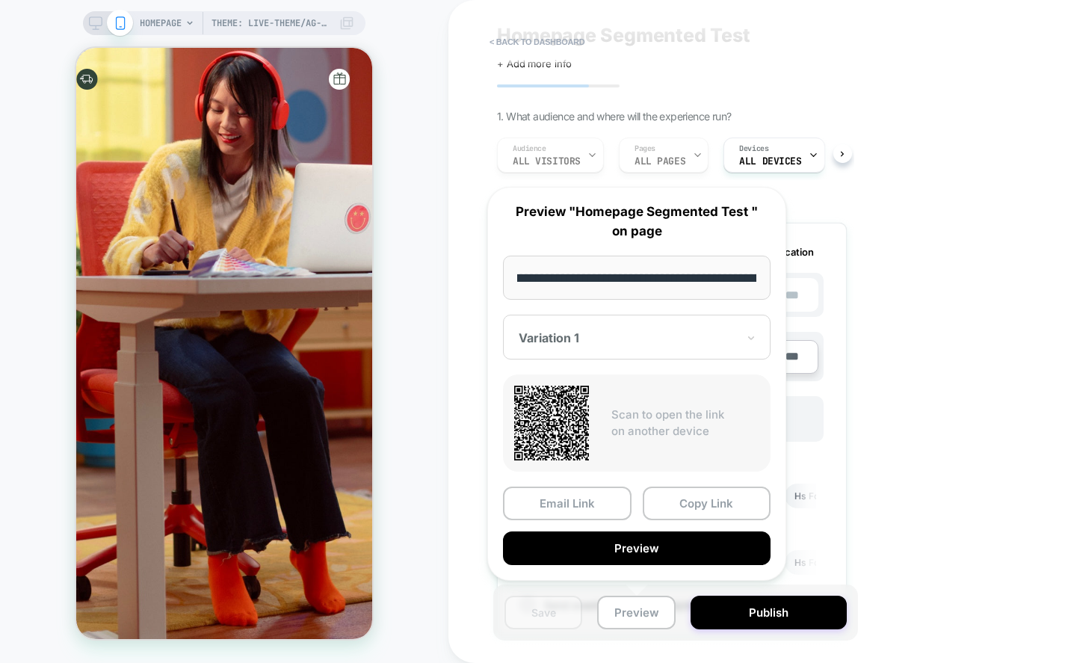
scroll to position [0, 0]
click at [713, 510] on button "Copy Link" at bounding box center [707, 504] width 129 height 34
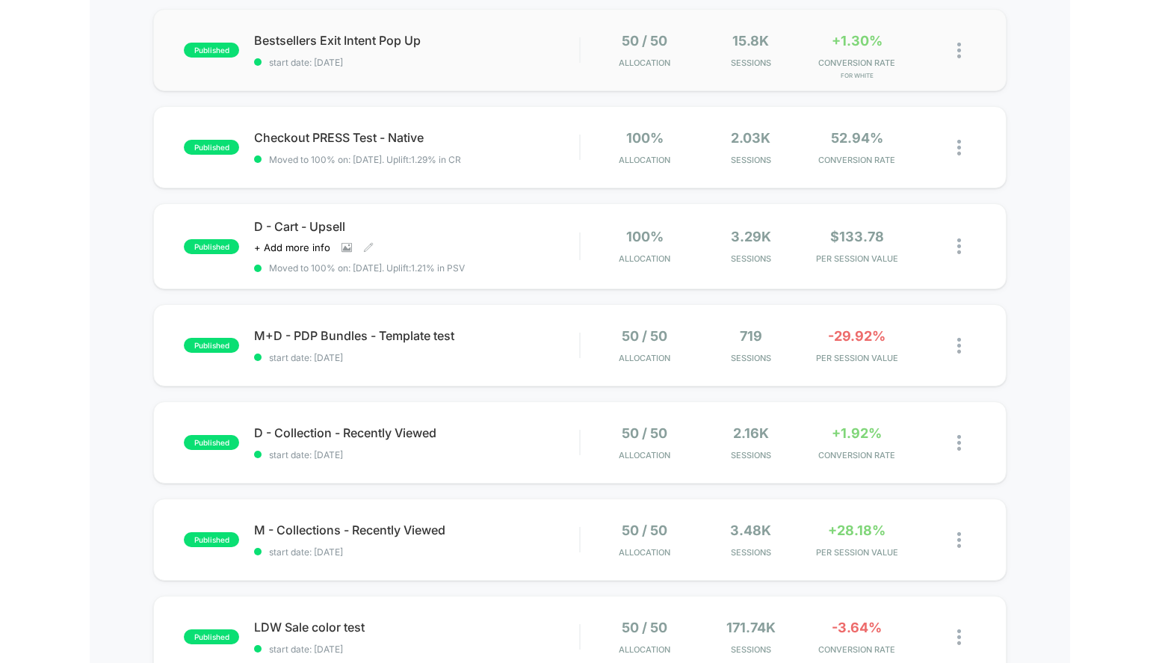
scroll to position [153, 0]
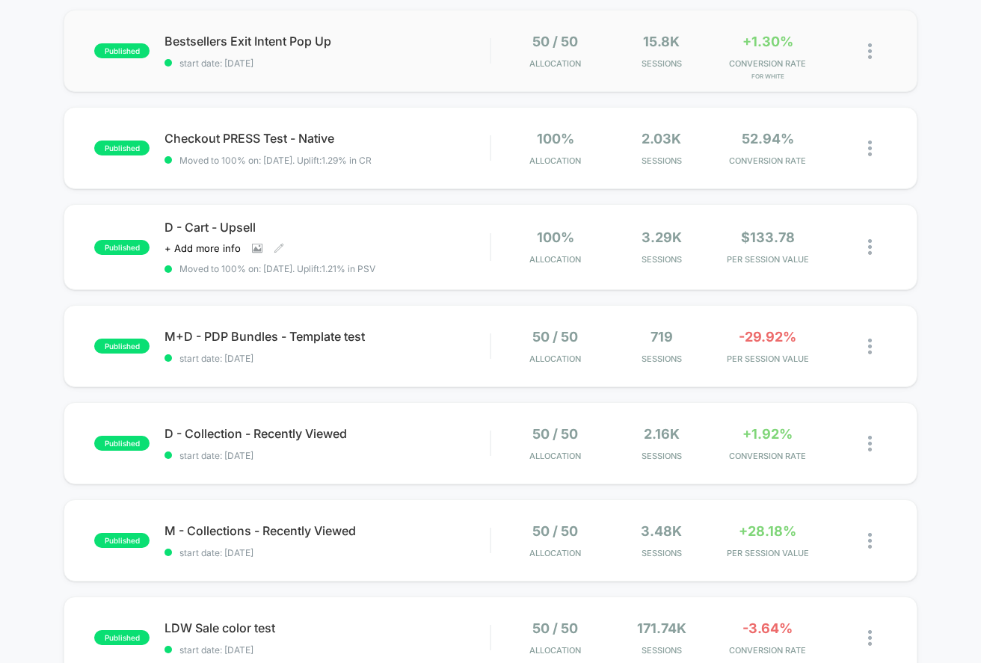
click at [433, 235] on span "D - Cart - Upsell" at bounding box center [326, 227] width 325 height 15
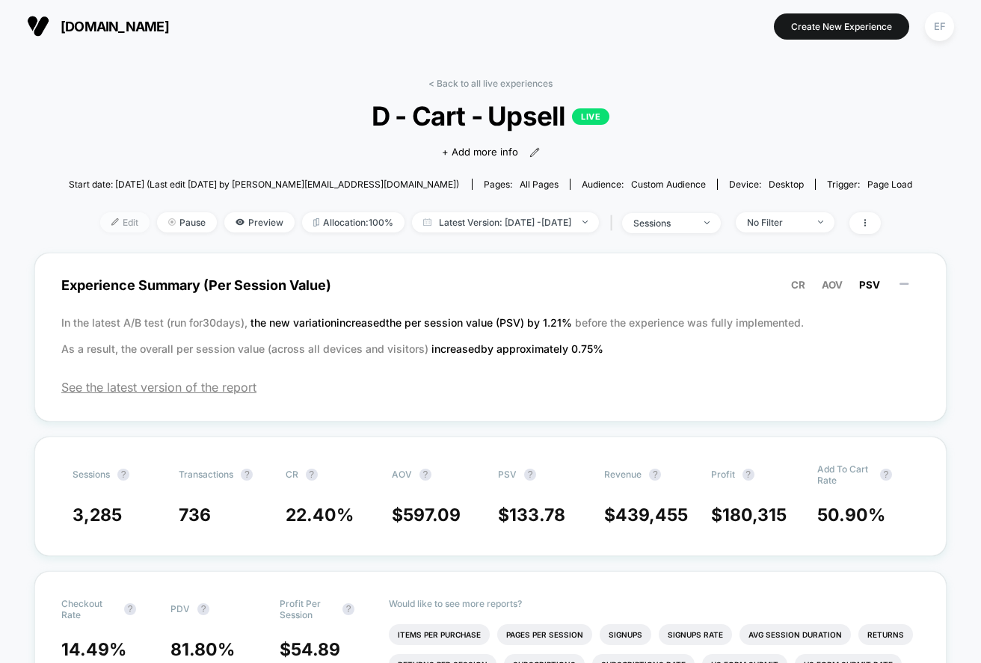
click at [100, 223] on span "Edit" at bounding box center [124, 222] width 49 height 20
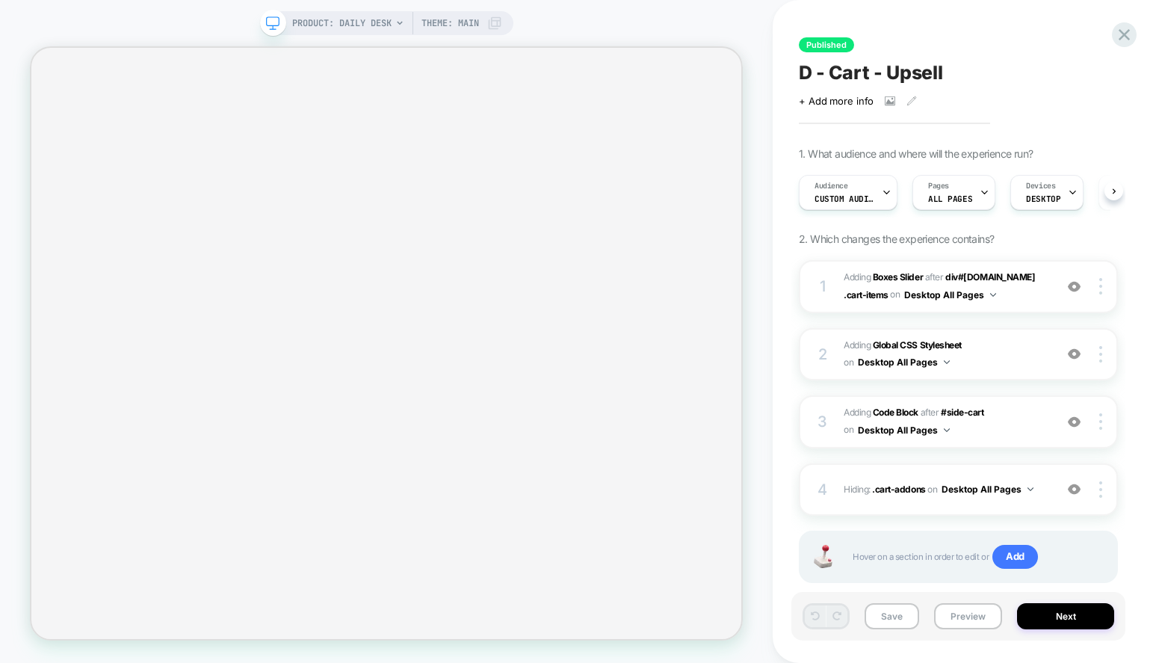
scroll to position [0, 1]
click at [954, 613] on button "Preview" at bounding box center [968, 616] width 68 height 26
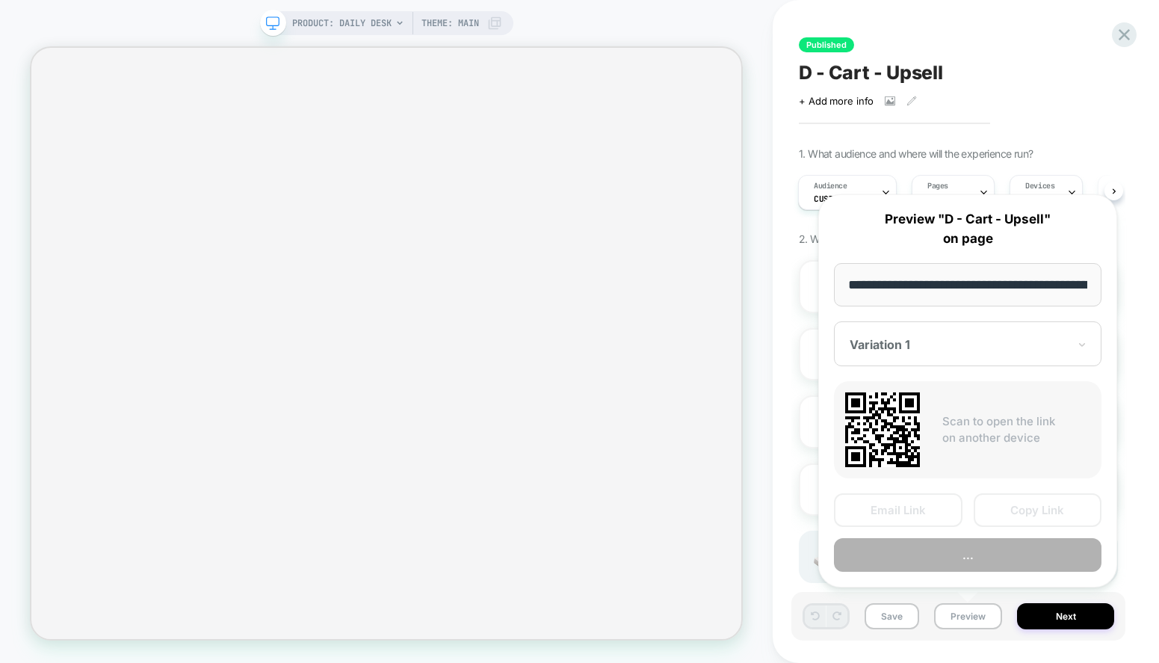
scroll to position [0, 197]
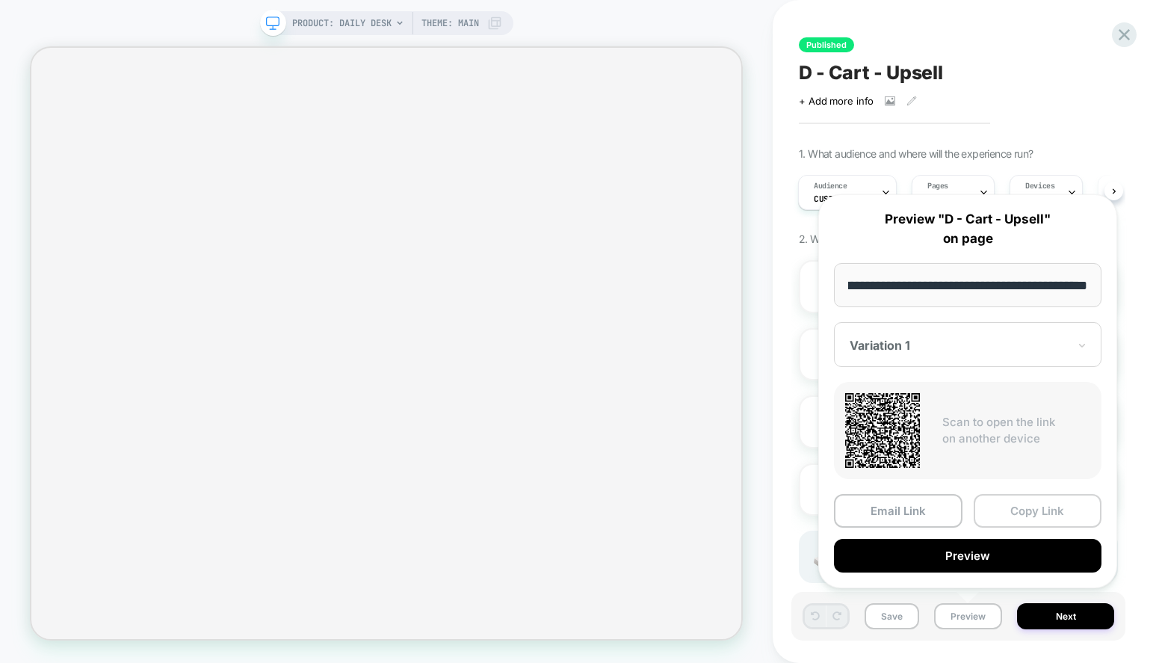
click at [1039, 504] on button "Copy Link" at bounding box center [1038, 511] width 129 height 34
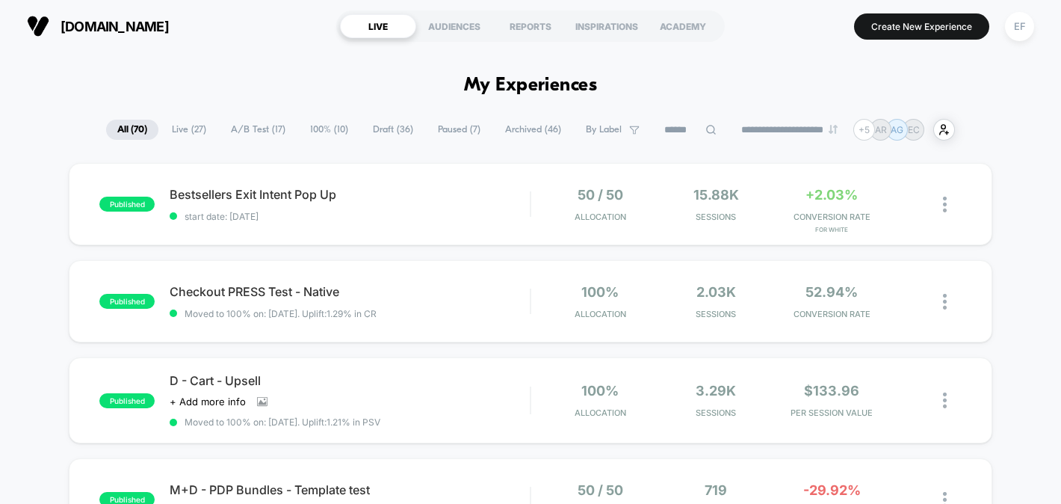
scroll to position [25, 0]
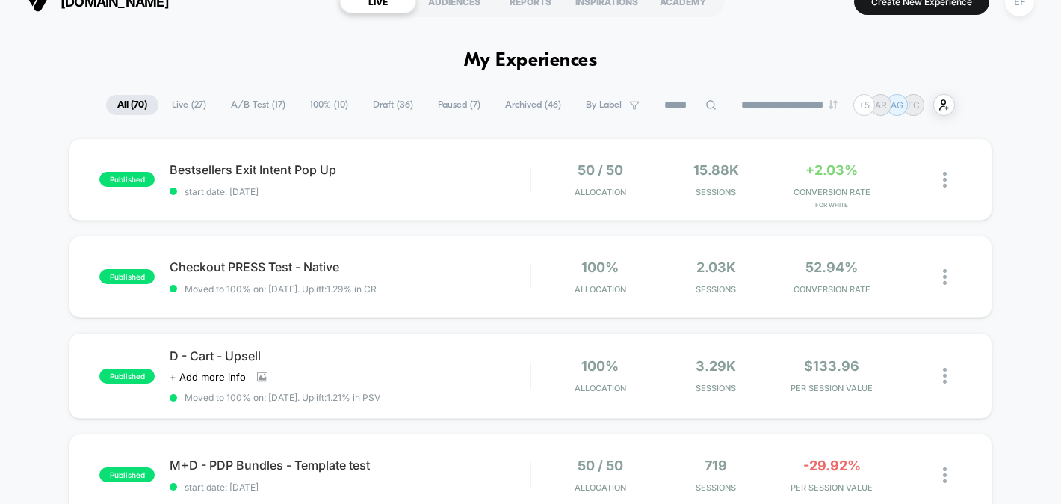
click at [226, 108] on span "A/B Test ( 17 )" at bounding box center [258, 105] width 77 height 20
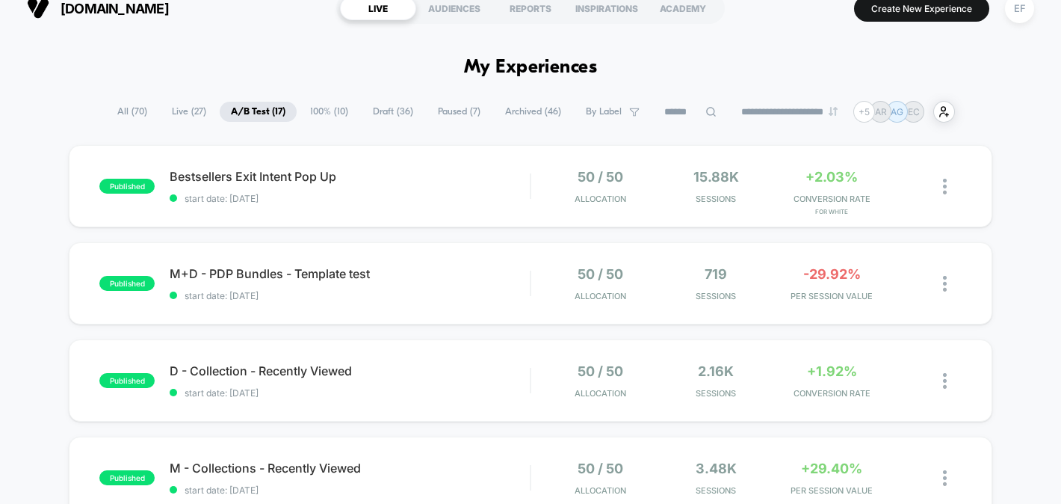
scroll to position [0, 0]
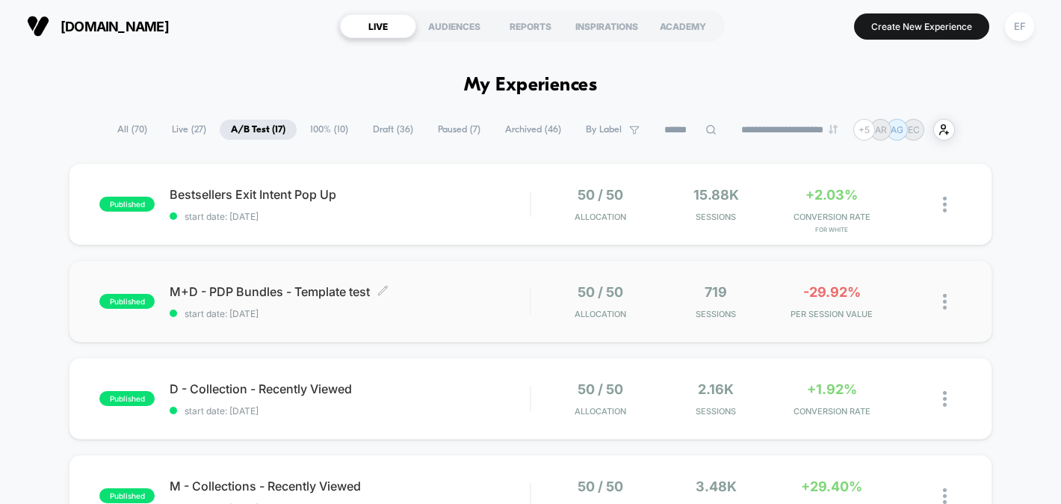
click at [446, 302] on div "M+D - PDP Bundles - Template test Click to edit experience details Click to edi…" at bounding box center [350, 301] width 360 height 35
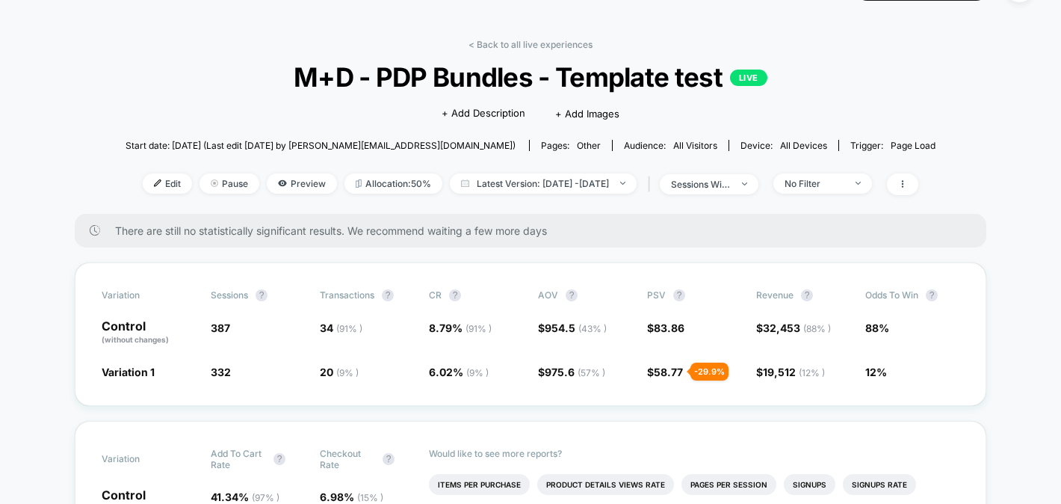
scroll to position [38, 0]
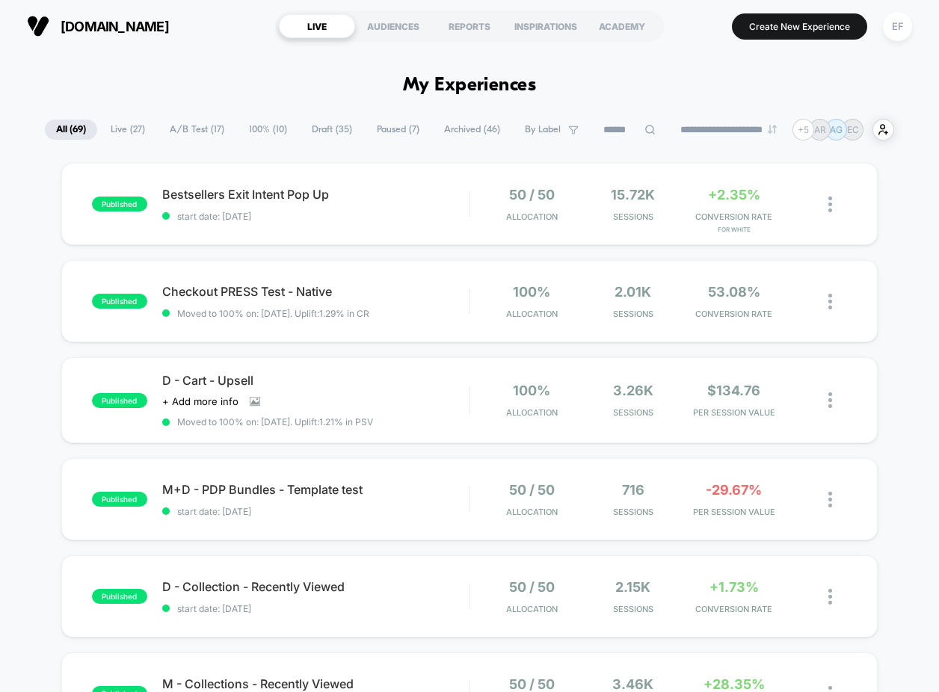
click at [186, 129] on span "A/B Test ( 17 )" at bounding box center [196, 130] width 77 height 20
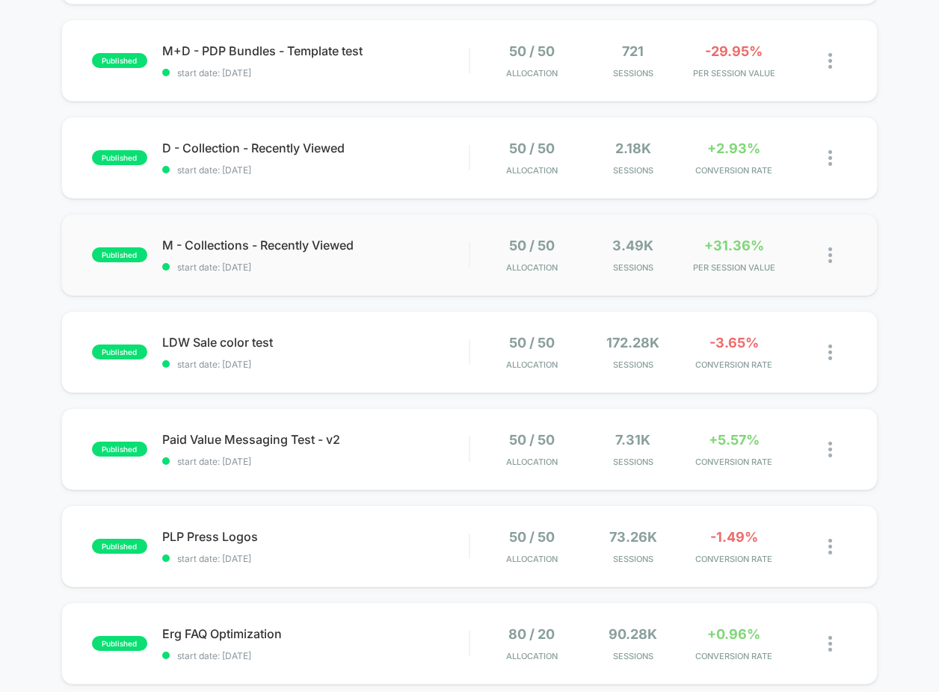
scroll to position [213, 0]
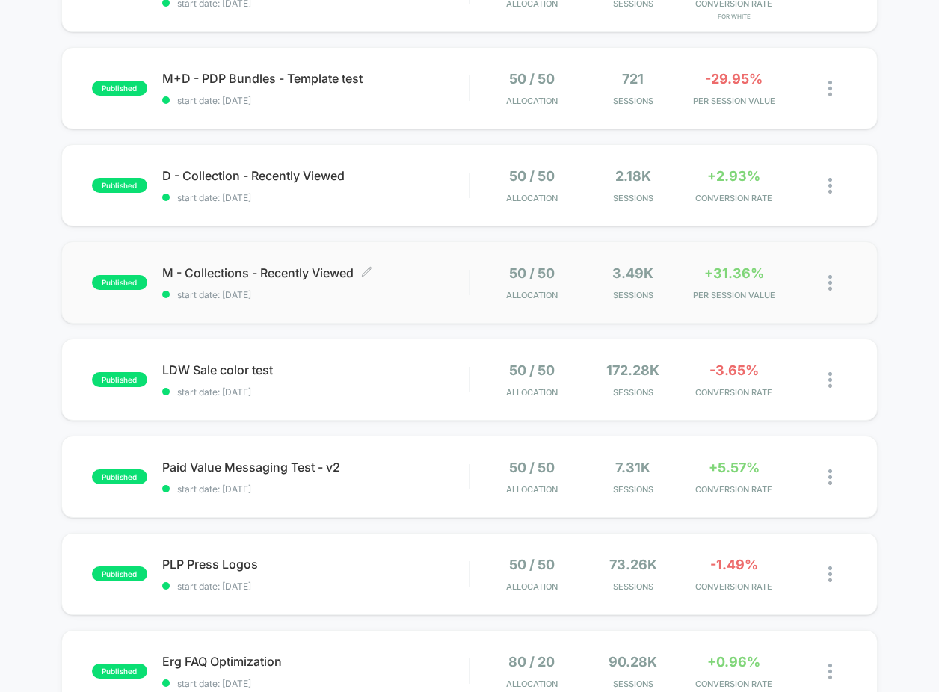
click at [380, 283] on div "M - Collections - Recently Viewed Click to edit experience details Click to edi…" at bounding box center [315, 282] width 307 height 35
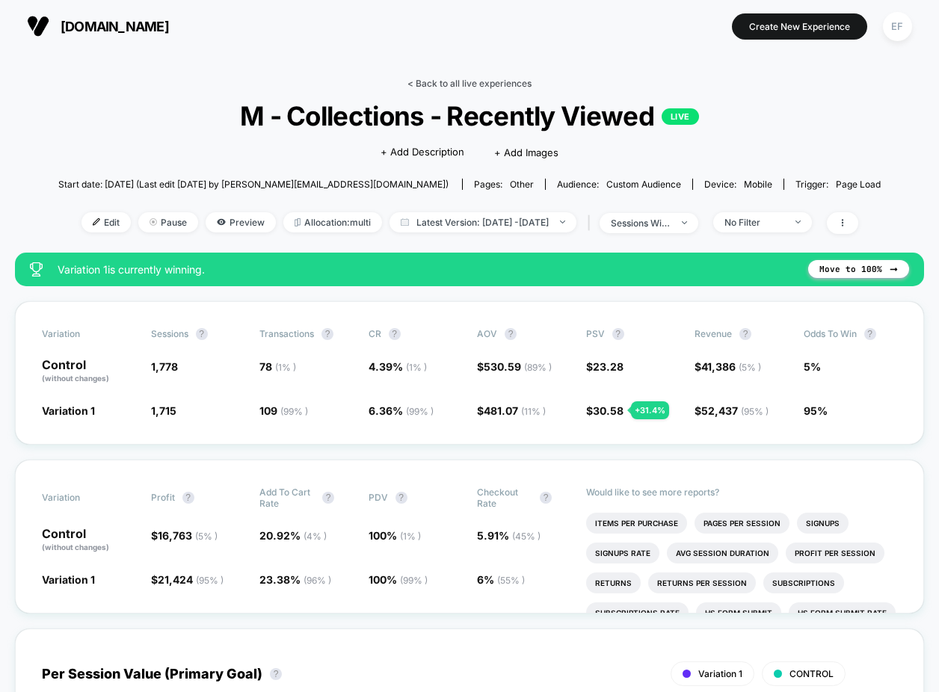
click at [454, 83] on link "< Back to all live experiences" at bounding box center [469, 83] width 124 height 11
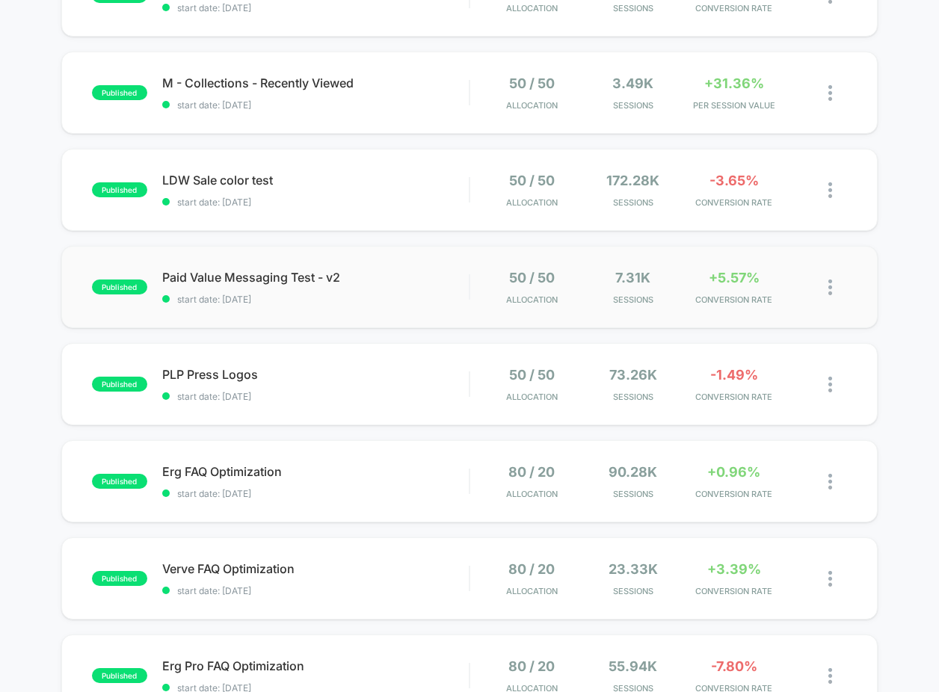
scroll to position [421, 0]
